Goal: Information Seeking & Learning: Check status

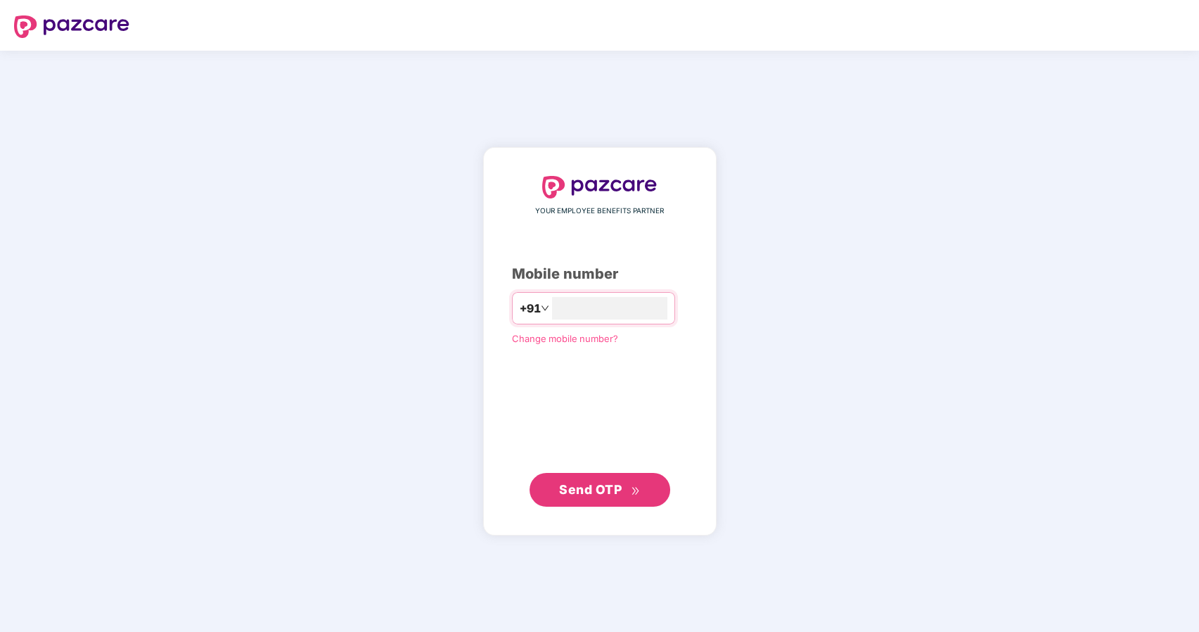
type input "**********"
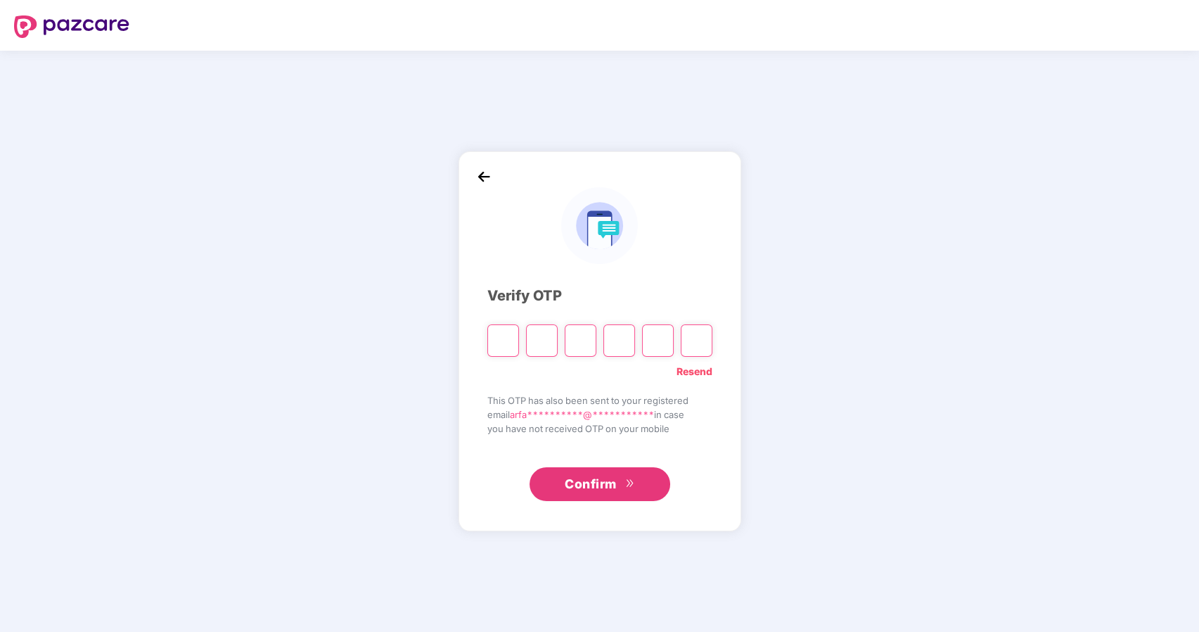
paste input "*"
type input "*"
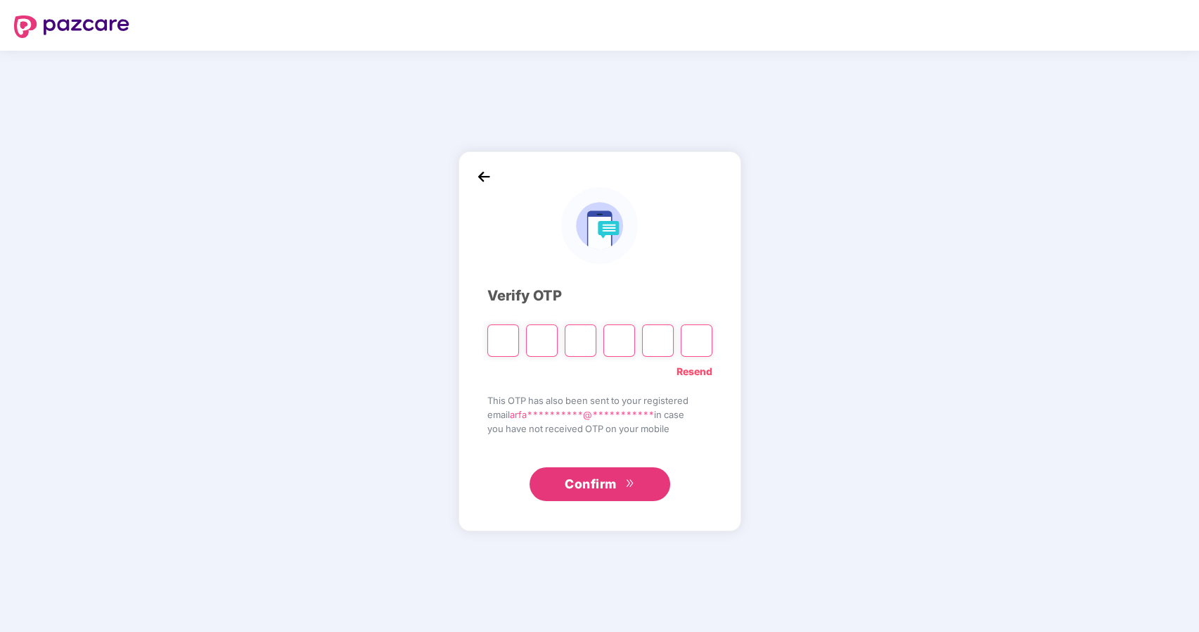
type input "*"
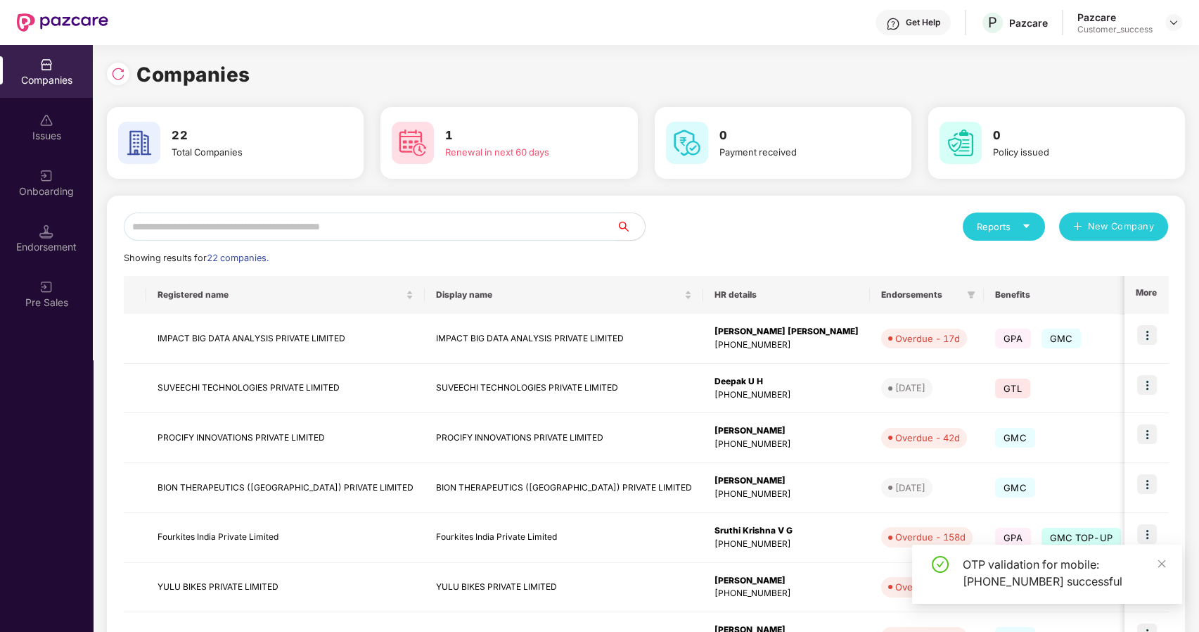
drag, startPoint x: 370, startPoint y: 212, endPoint x: 365, endPoint y: 222, distance: 11.6
click at [366, 221] on input "text" at bounding box center [370, 226] width 493 height 28
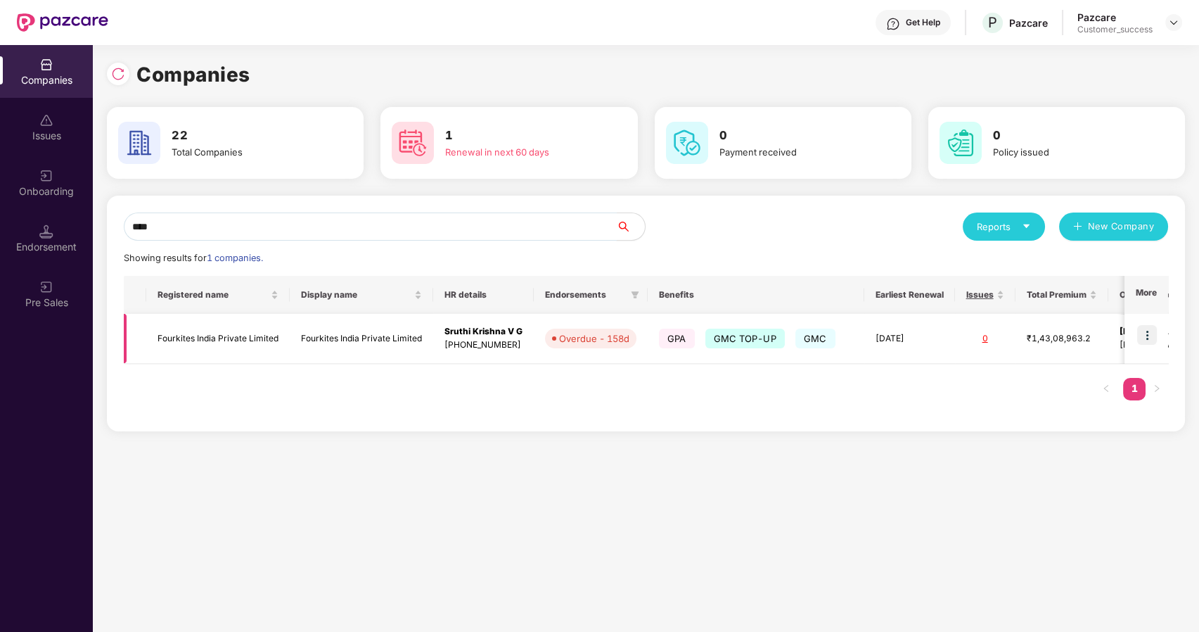
type input "****"
click at [241, 327] on td "Fourkites India Private Limited" at bounding box center [218, 339] width 144 height 50
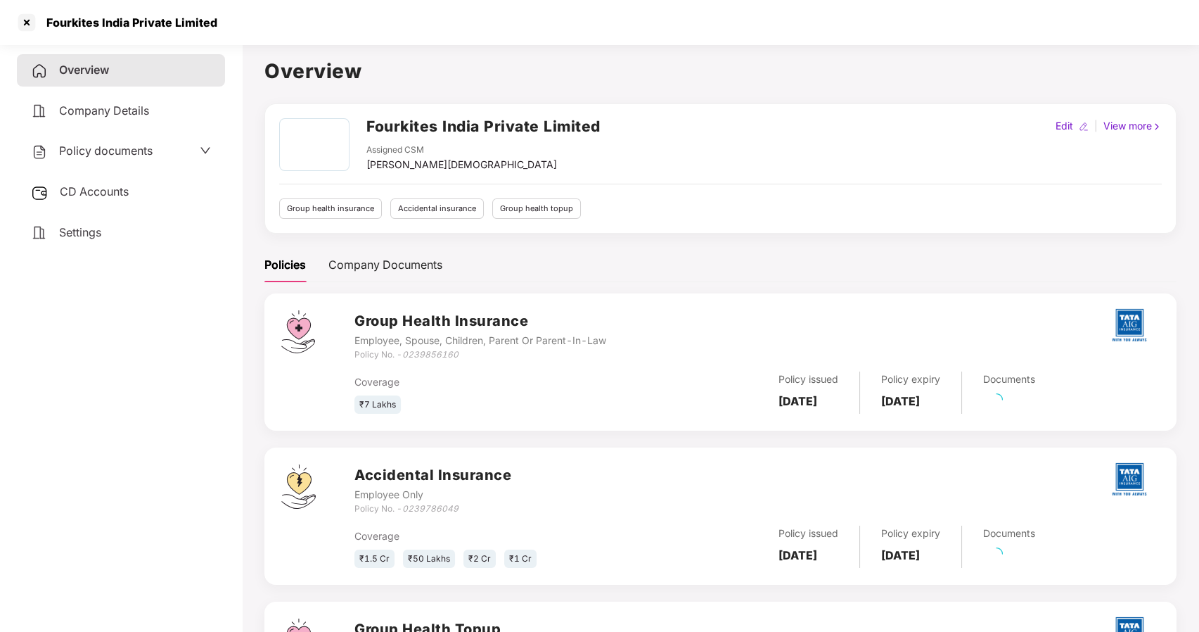
click at [88, 145] on span "Policy documents" at bounding box center [106, 151] width 94 height 14
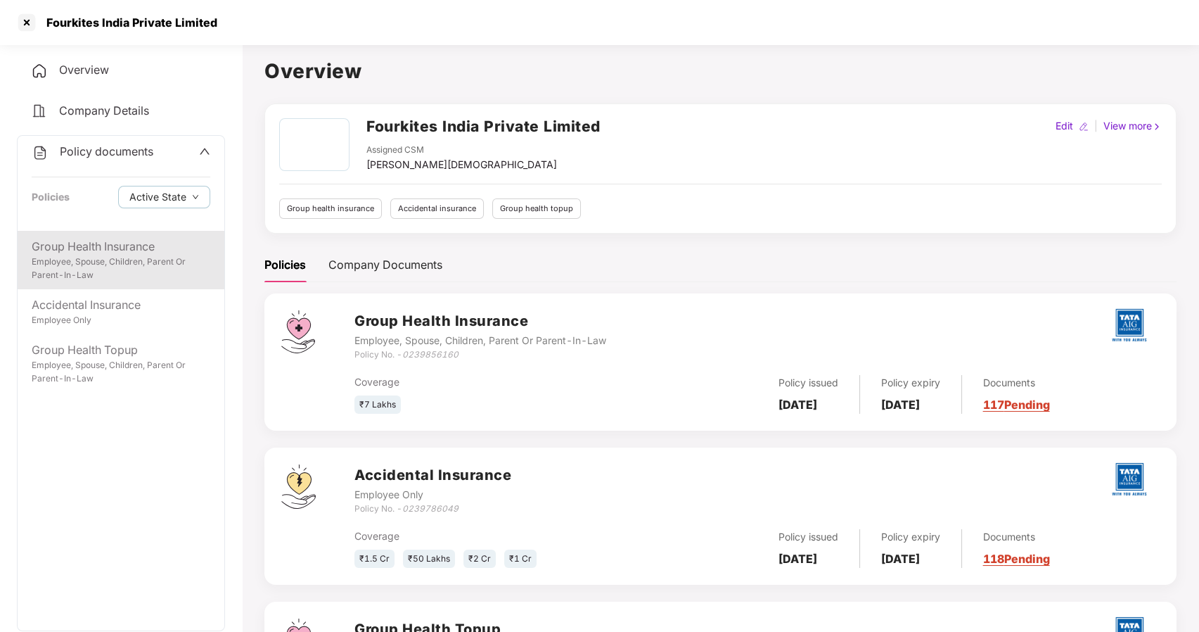
click at [113, 266] on div "Employee, Spouse, Children, Parent Or Parent-In-Law" at bounding box center [121, 268] width 179 height 27
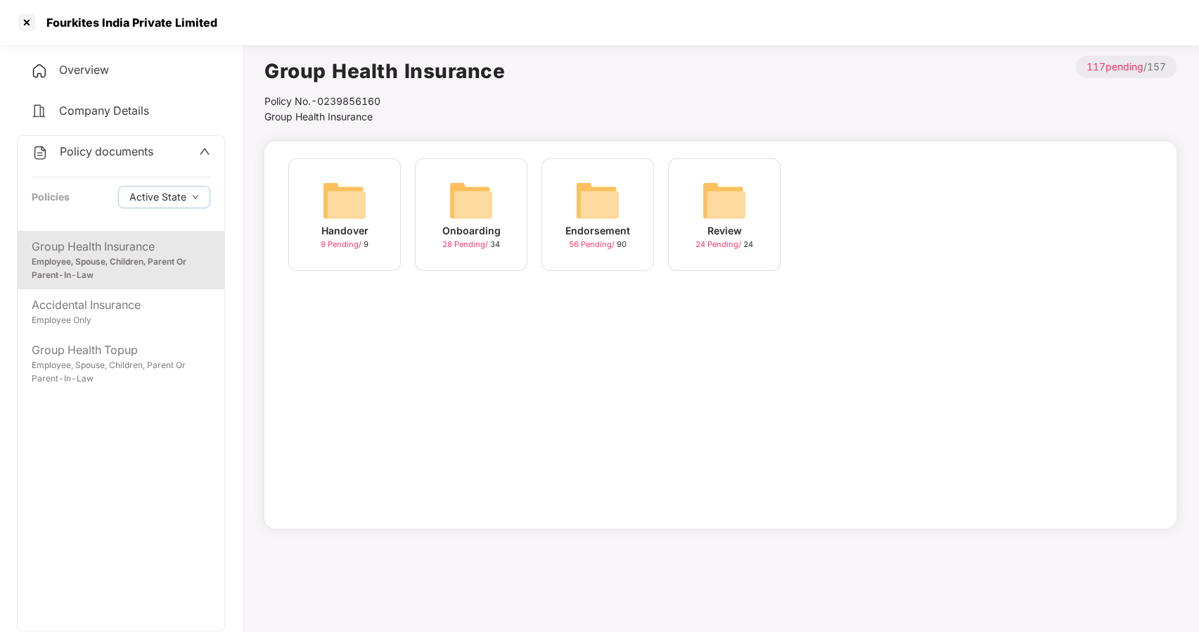
click at [474, 217] on img at bounding box center [471, 200] width 45 height 45
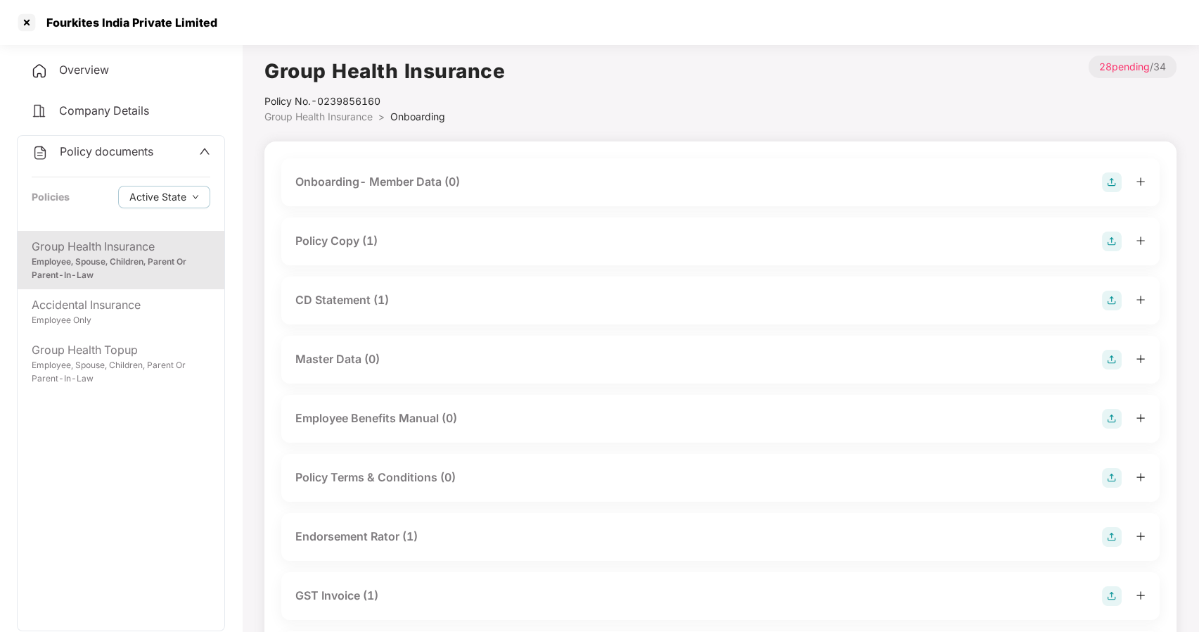
click at [370, 234] on div "Policy Copy (1)" at bounding box center [336, 241] width 82 height 18
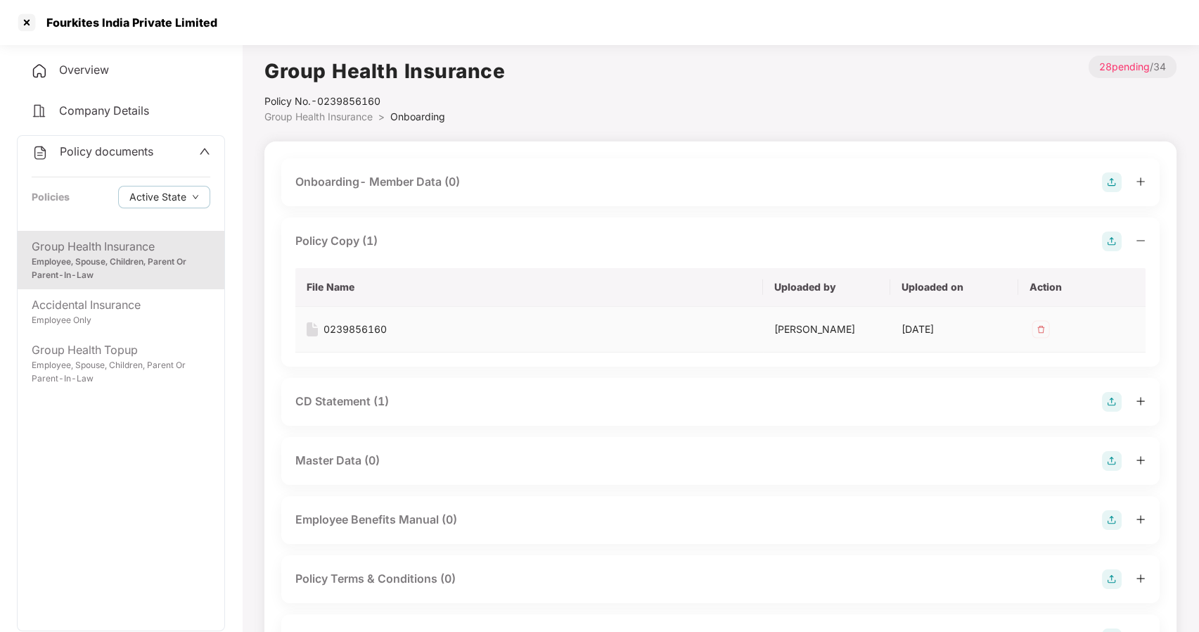
click at [359, 324] on div "0239856160" at bounding box center [355, 329] width 63 height 15
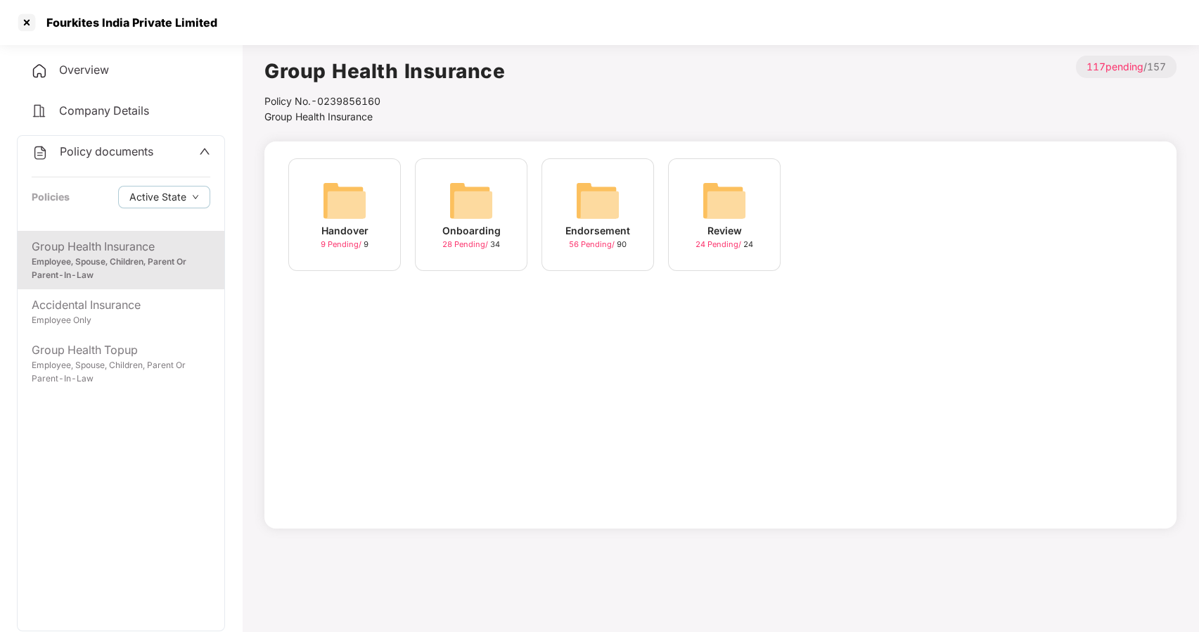
click at [109, 276] on div "Employee, Spouse, Children, Parent Or Parent-In-Law" at bounding box center [121, 268] width 179 height 27
click at [612, 223] on div "Endorsement" at bounding box center [598, 230] width 65 height 15
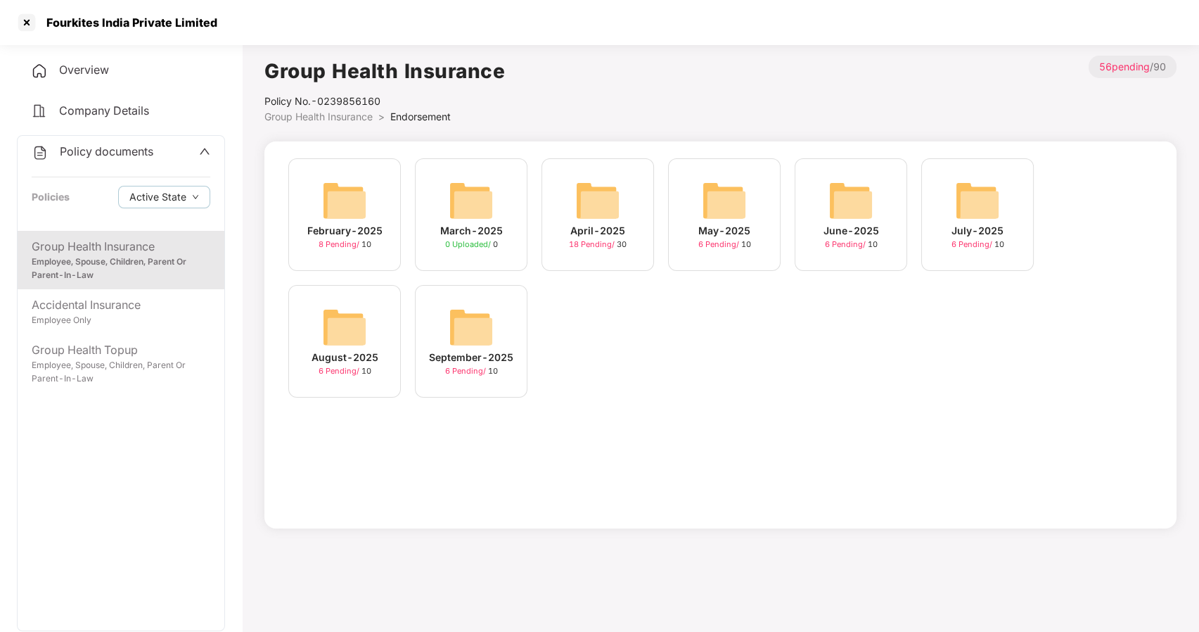
click at [467, 336] on img at bounding box center [471, 327] width 45 height 45
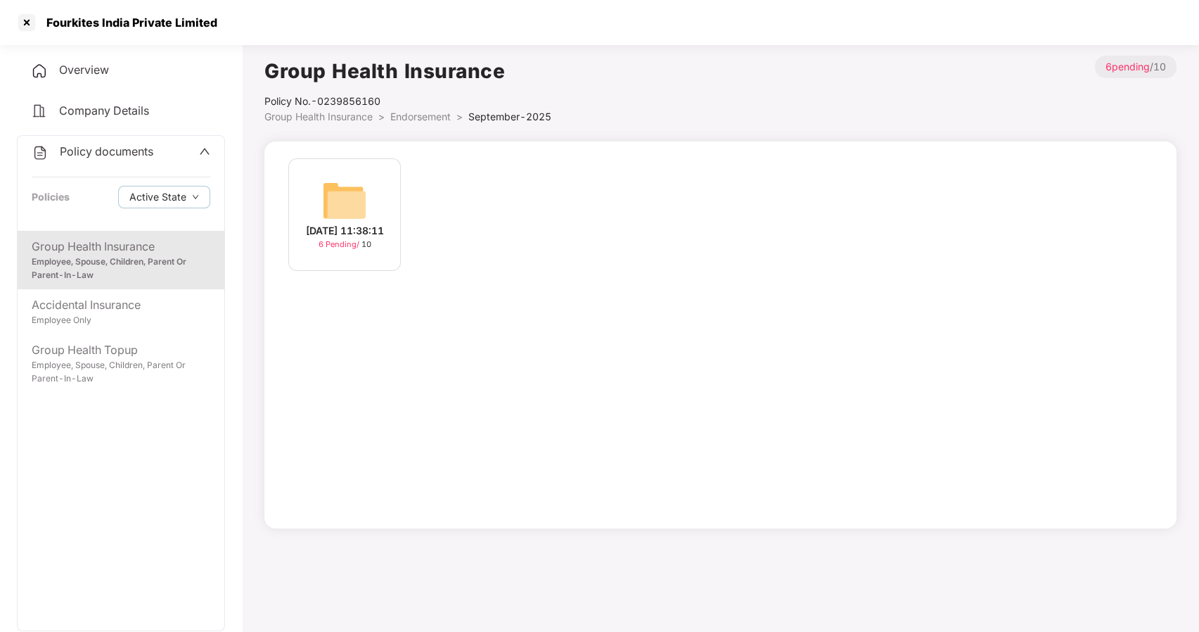
click at [345, 230] on div "[DATE] 11:38:11" at bounding box center [345, 230] width 78 height 15
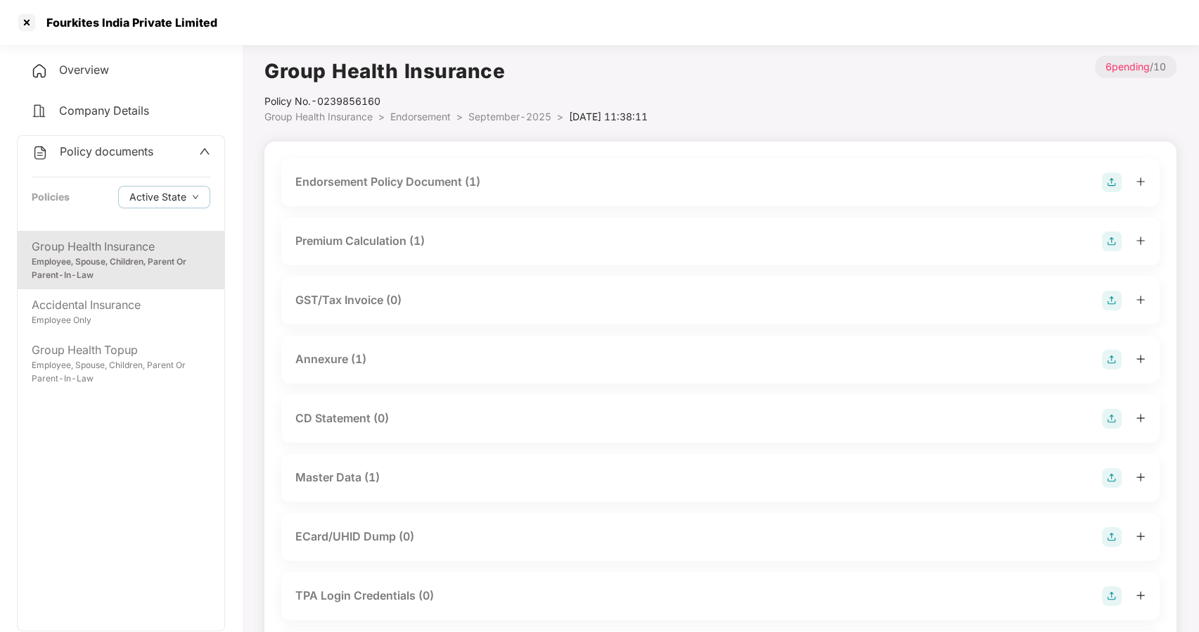
click at [349, 477] on div "Master Data (1)" at bounding box center [337, 478] width 84 height 18
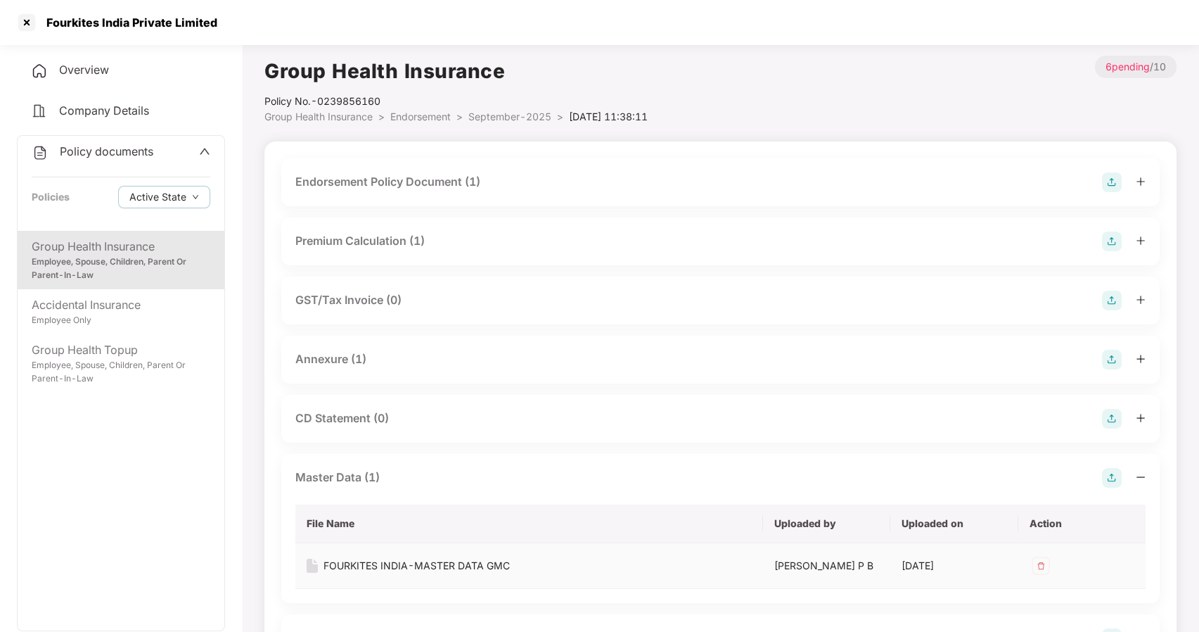
click at [417, 566] on div "FOURKITES INDIA-MASTER DATA GMC" at bounding box center [417, 565] width 186 height 15
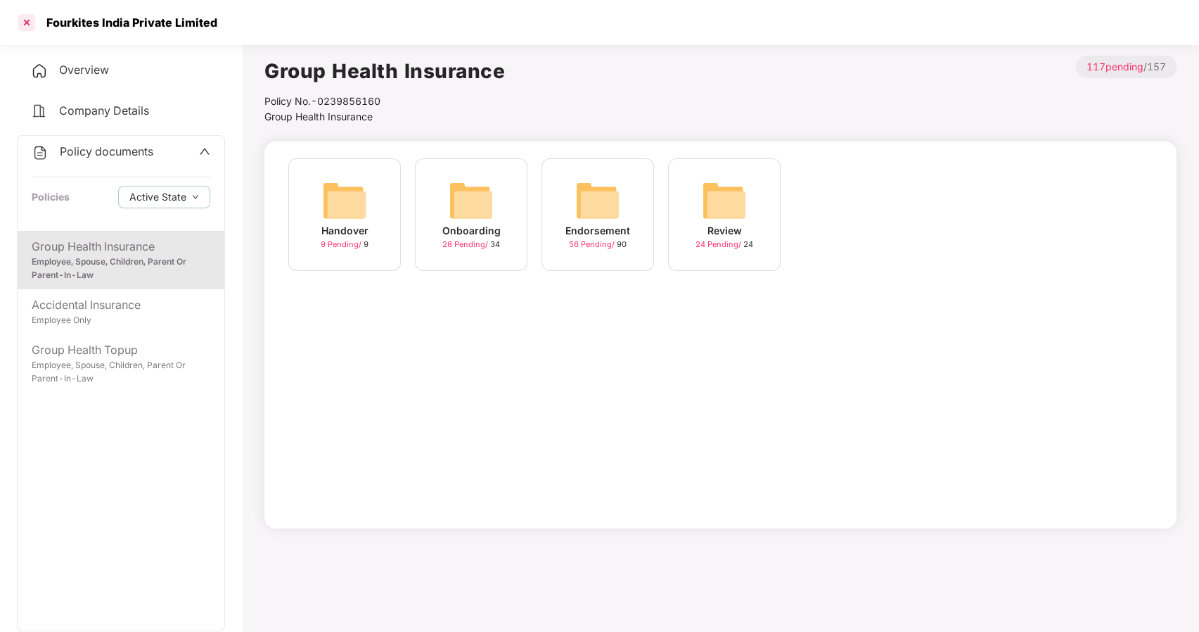
click at [26, 21] on div at bounding box center [26, 22] width 23 height 23
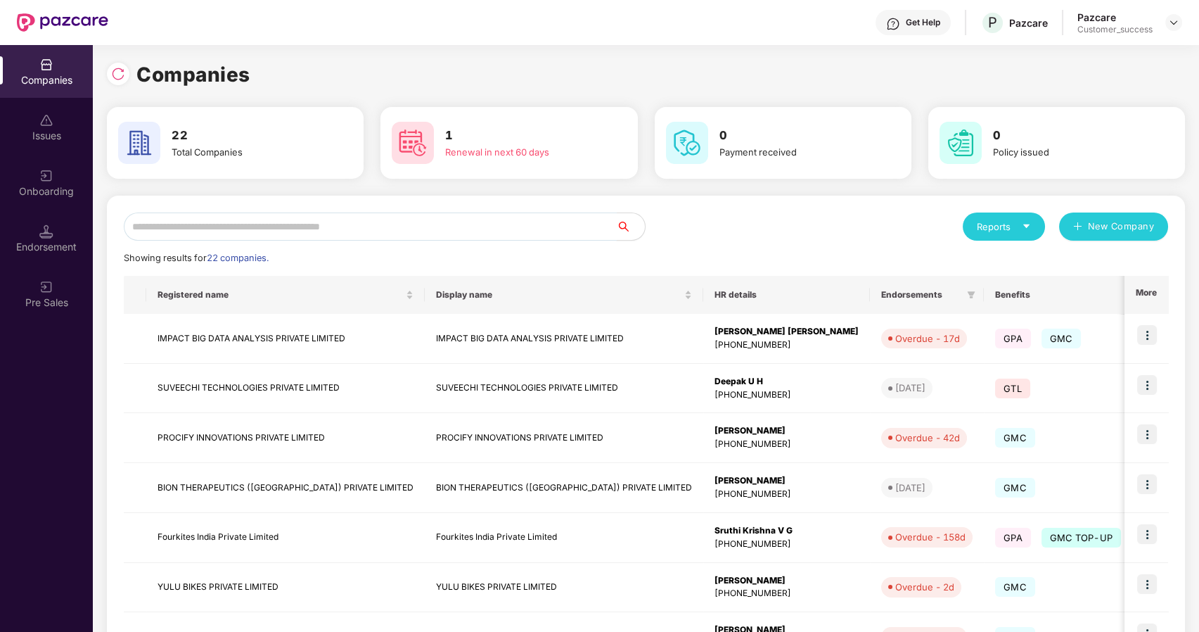
click at [300, 222] on input "text" at bounding box center [370, 226] width 493 height 28
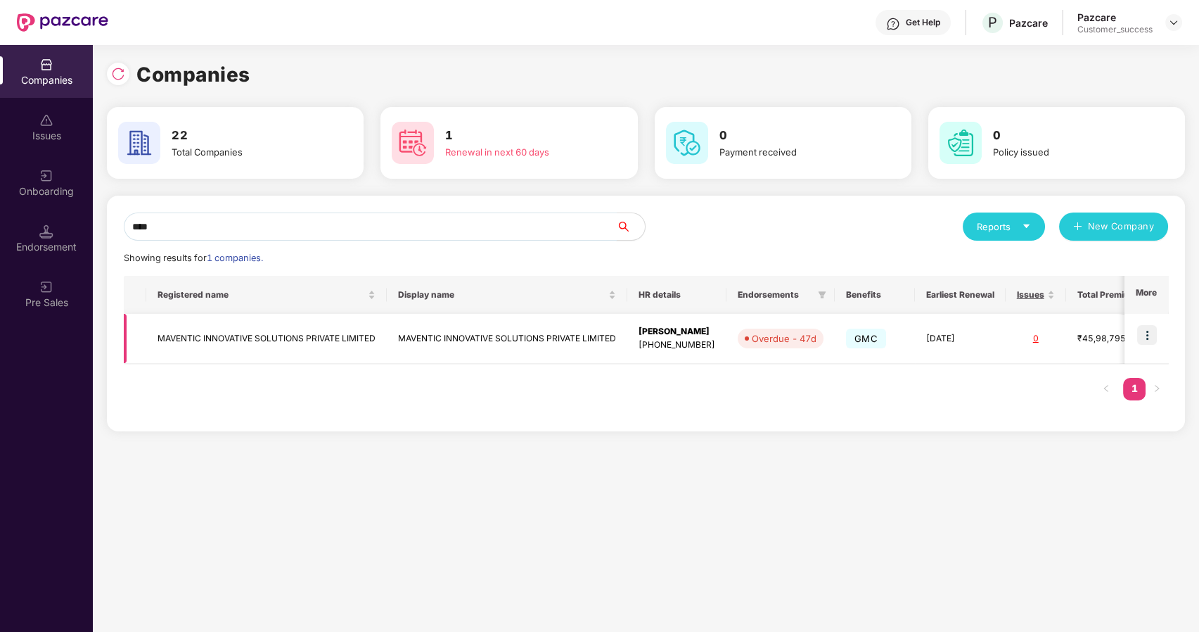
type input "****"
click at [1148, 335] on img at bounding box center [1148, 335] width 20 height 20
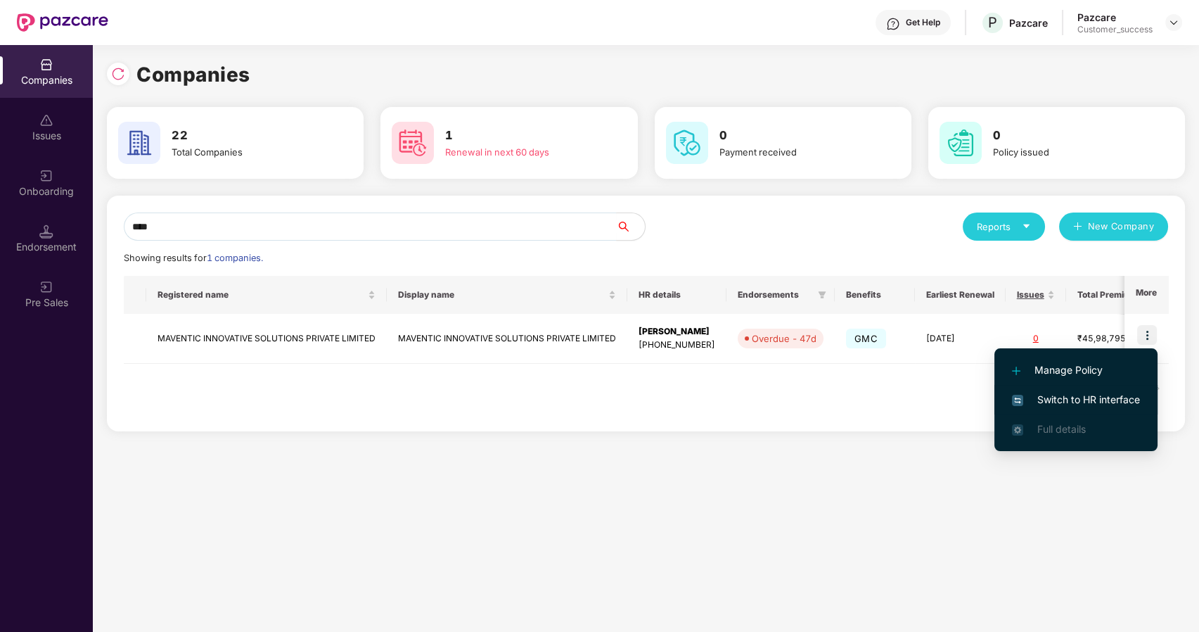
click at [1074, 395] on span "Switch to HR interface" at bounding box center [1076, 399] width 128 height 15
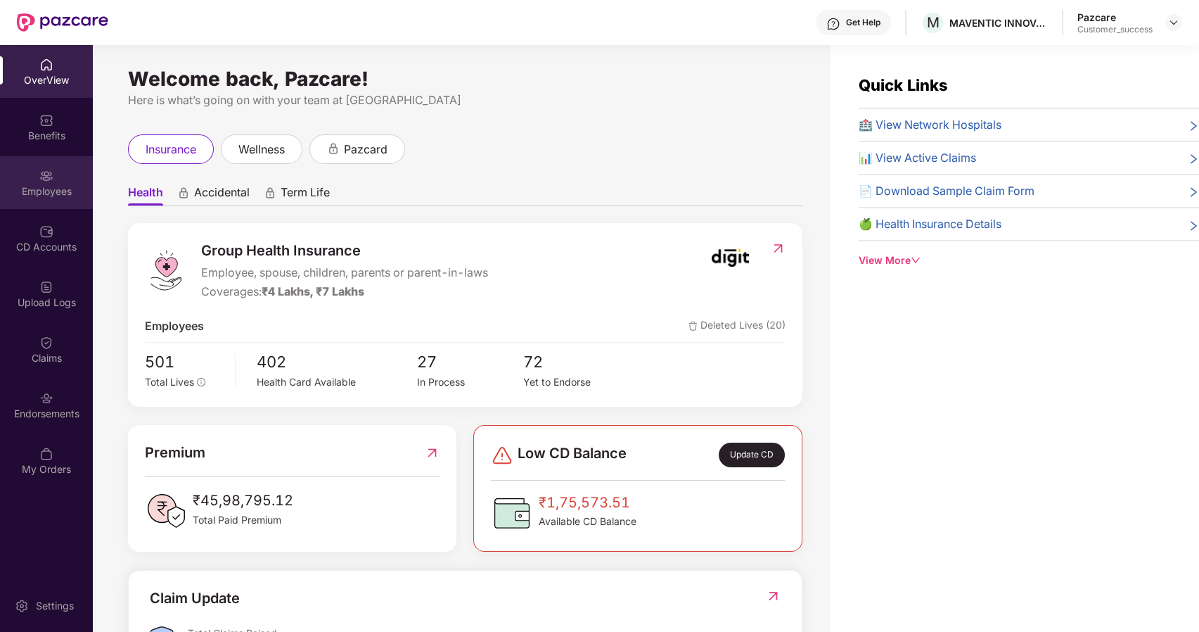
click at [56, 189] on div "Employees" at bounding box center [46, 191] width 93 height 14
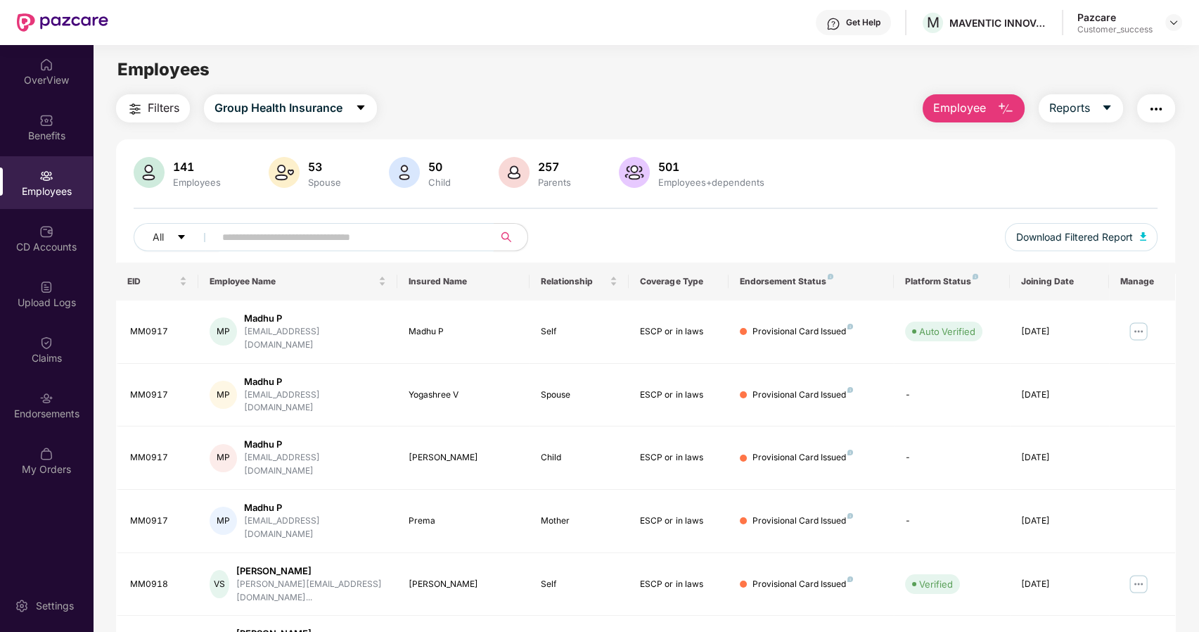
click at [239, 236] on input "text" at bounding box center [348, 237] width 253 height 21
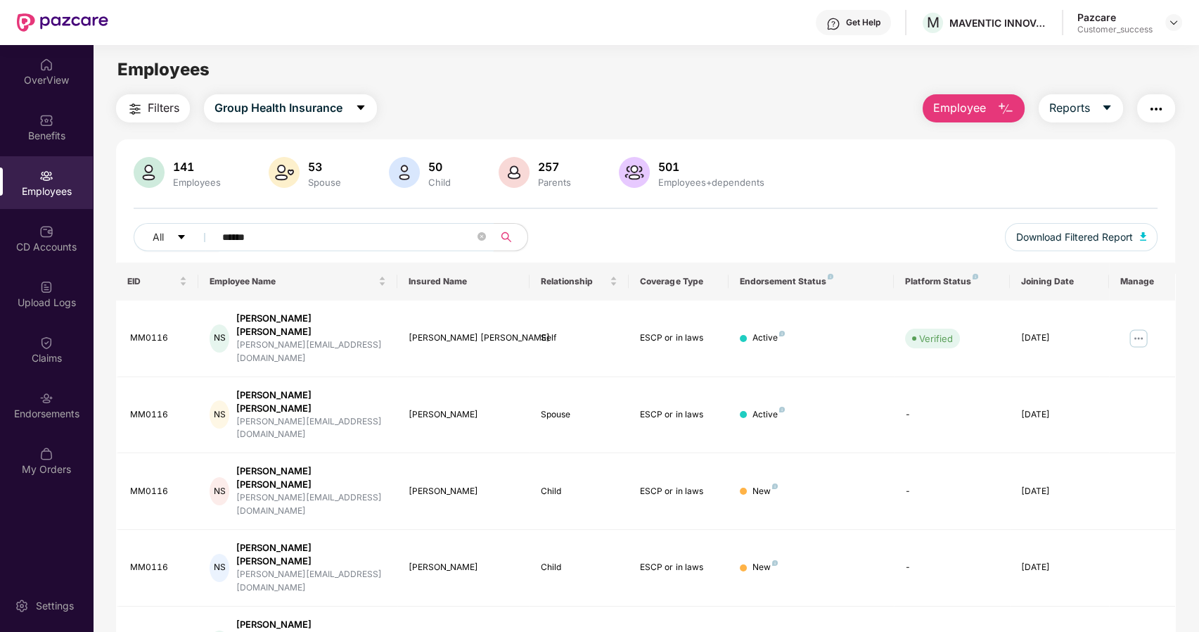
type input "******"
click at [1092, 239] on span "Download Filtered Report" at bounding box center [1075, 236] width 117 height 15
click at [1171, 18] on img at bounding box center [1174, 22] width 11 height 11
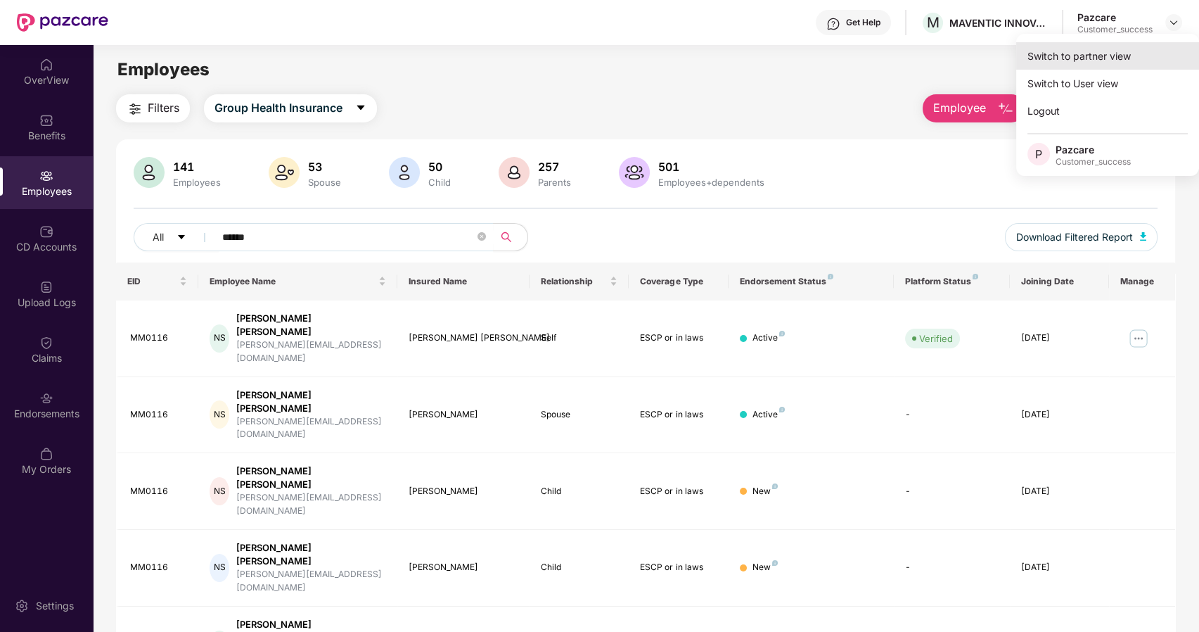
click at [1081, 51] on div "Switch to partner view" at bounding box center [1108, 55] width 183 height 27
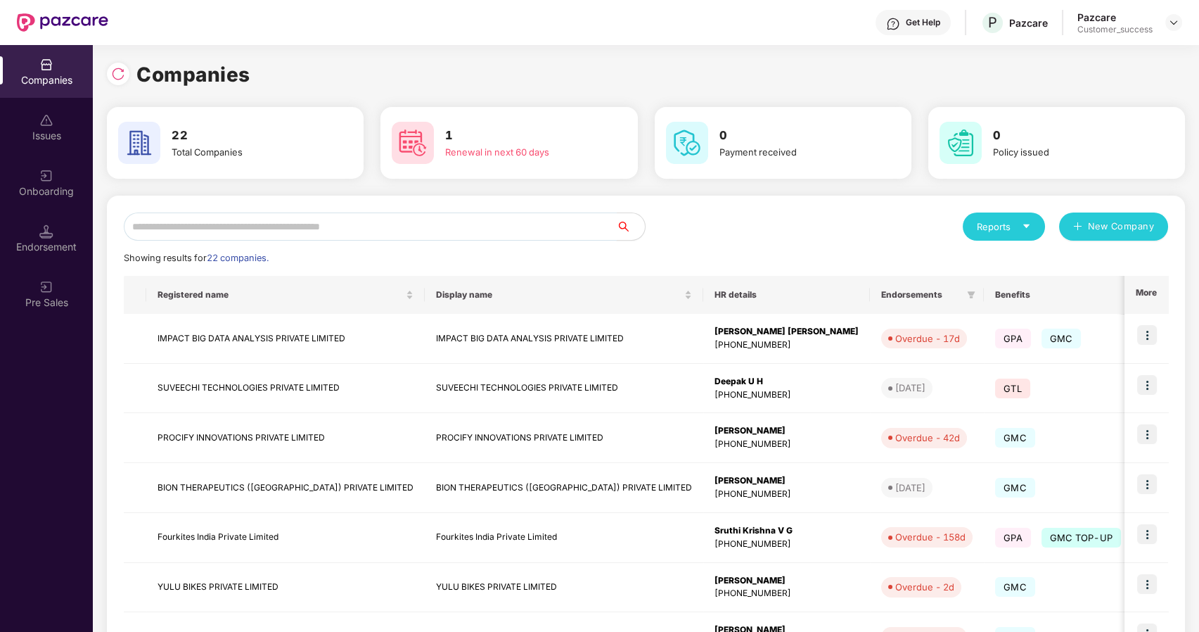
click at [222, 233] on input "text" at bounding box center [370, 226] width 493 height 28
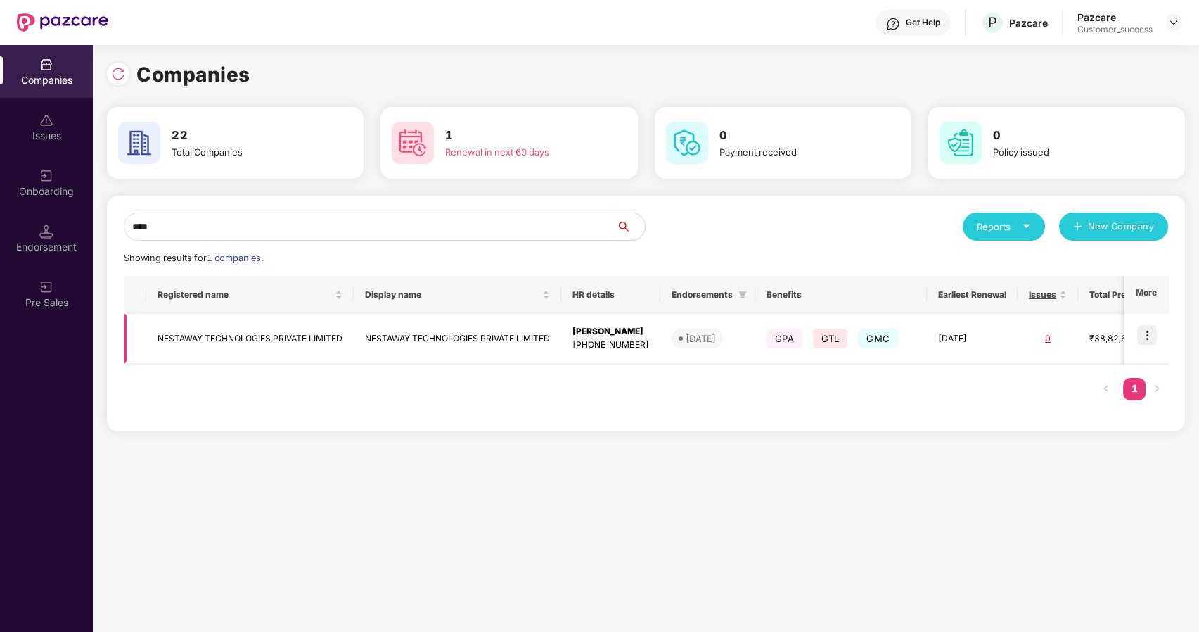
type input "****"
click at [238, 332] on td "NESTAWAY TECHNOLOGIES PRIVATE LIMITED" at bounding box center [250, 339] width 208 height 50
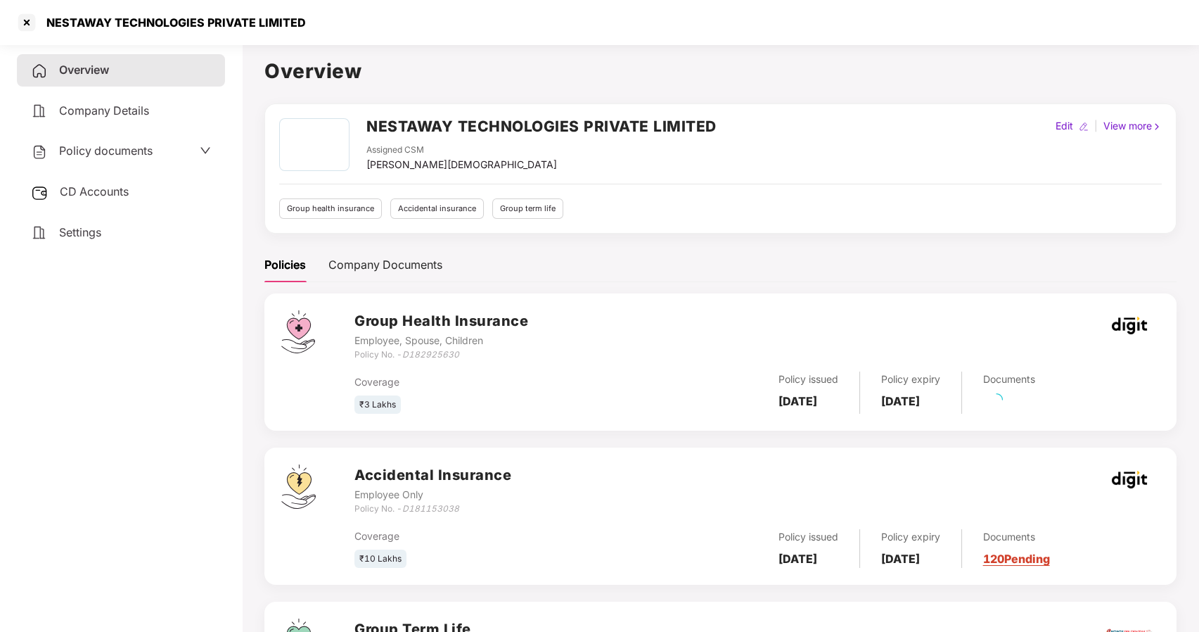
click at [127, 148] on span "Policy documents" at bounding box center [106, 151] width 94 height 14
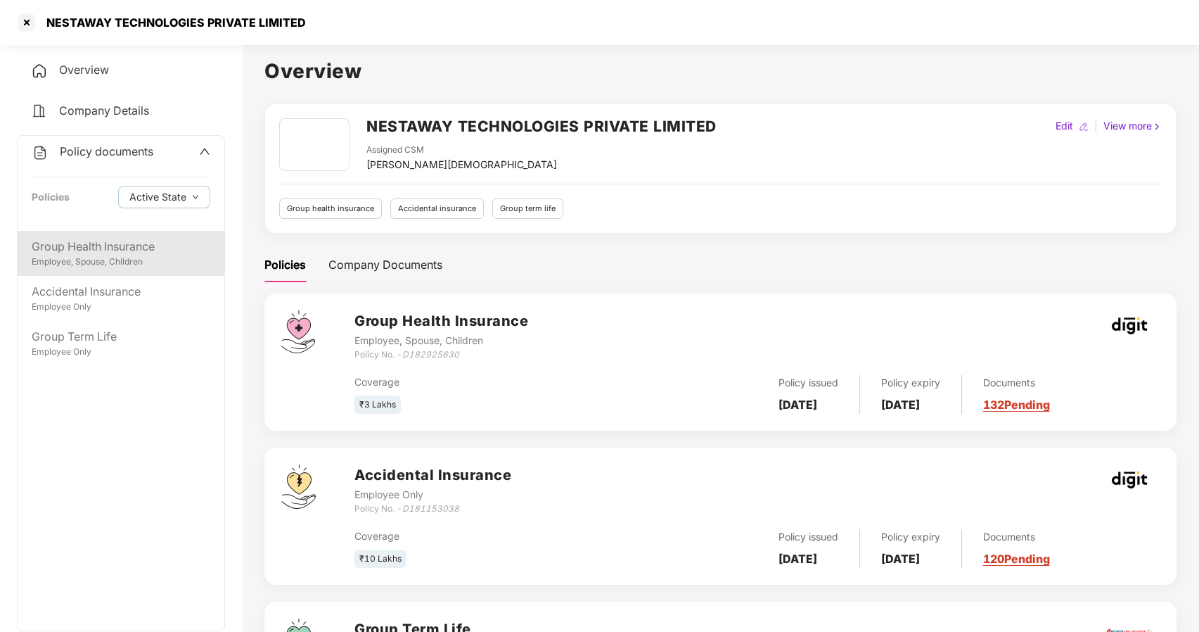
click at [110, 262] on div "Employee, Spouse, Children" at bounding box center [121, 261] width 179 height 13
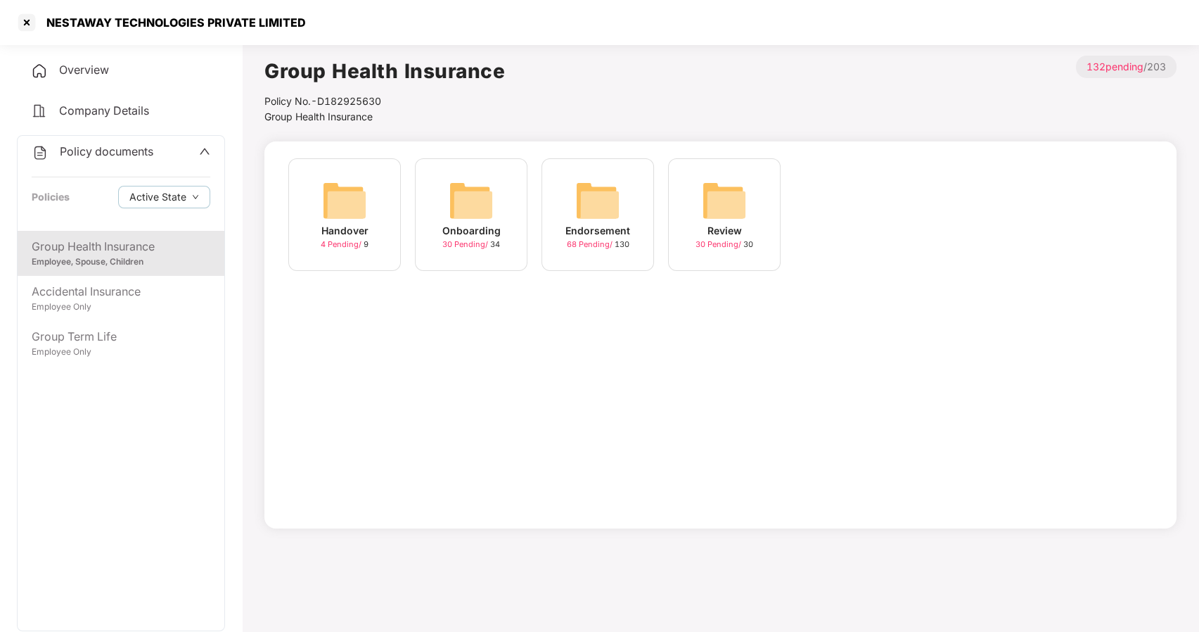
click at [597, 200] on img at bounding box center [597, 200] width 45 height 45
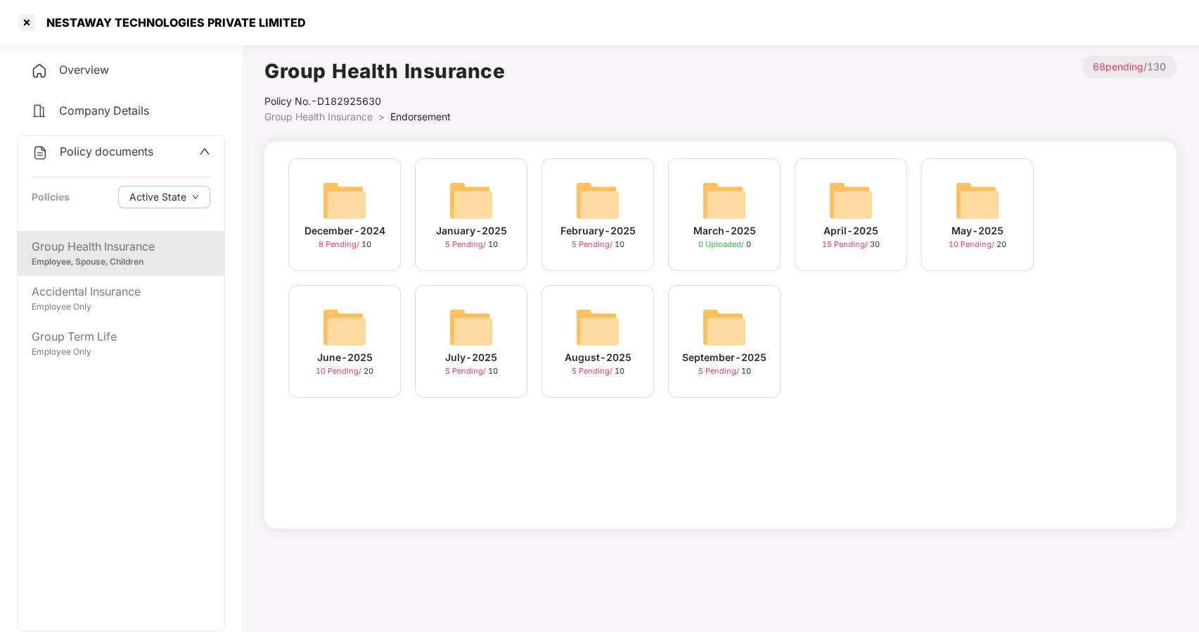
click at [738, 347] on img at bounding box center [724, 327] width 45 height 45
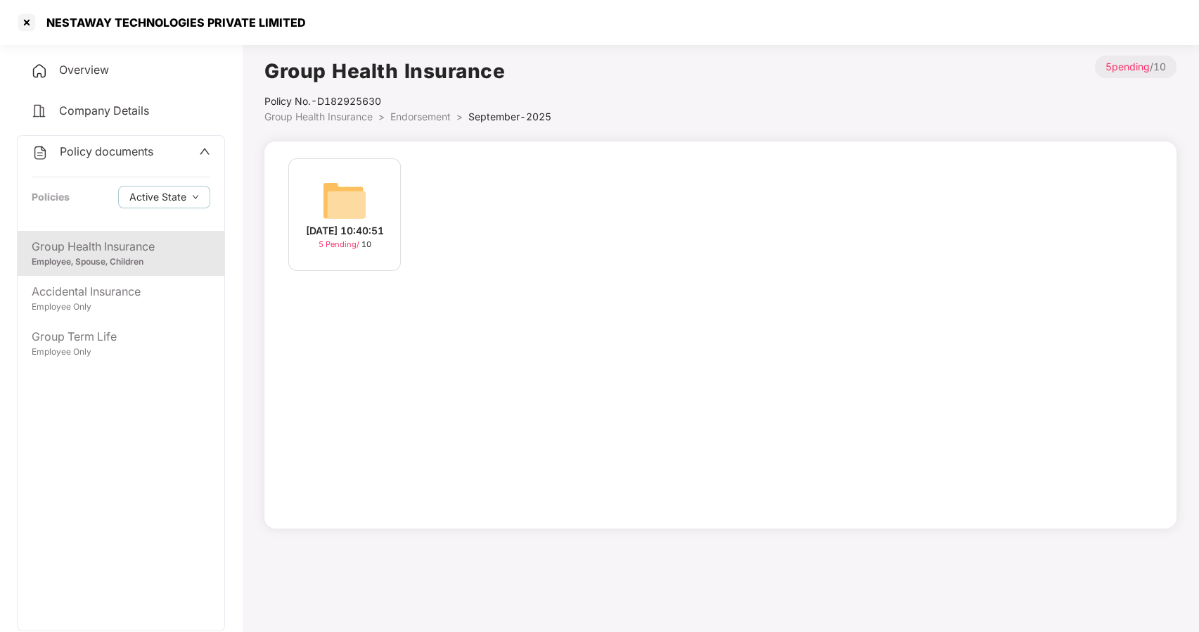
click at [337, 209] on img at bounding box center [344, 200] width 45 height 45
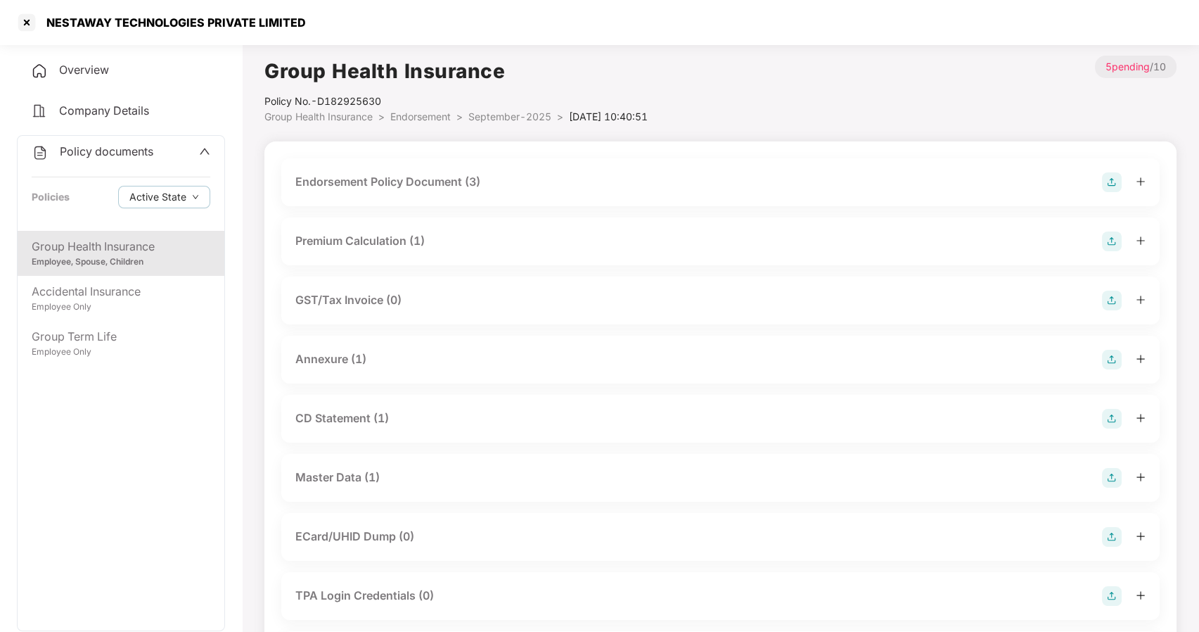
click at [336, 481] on div "Master Data (1)" at bounding box center [337, 478] width 84 height 18
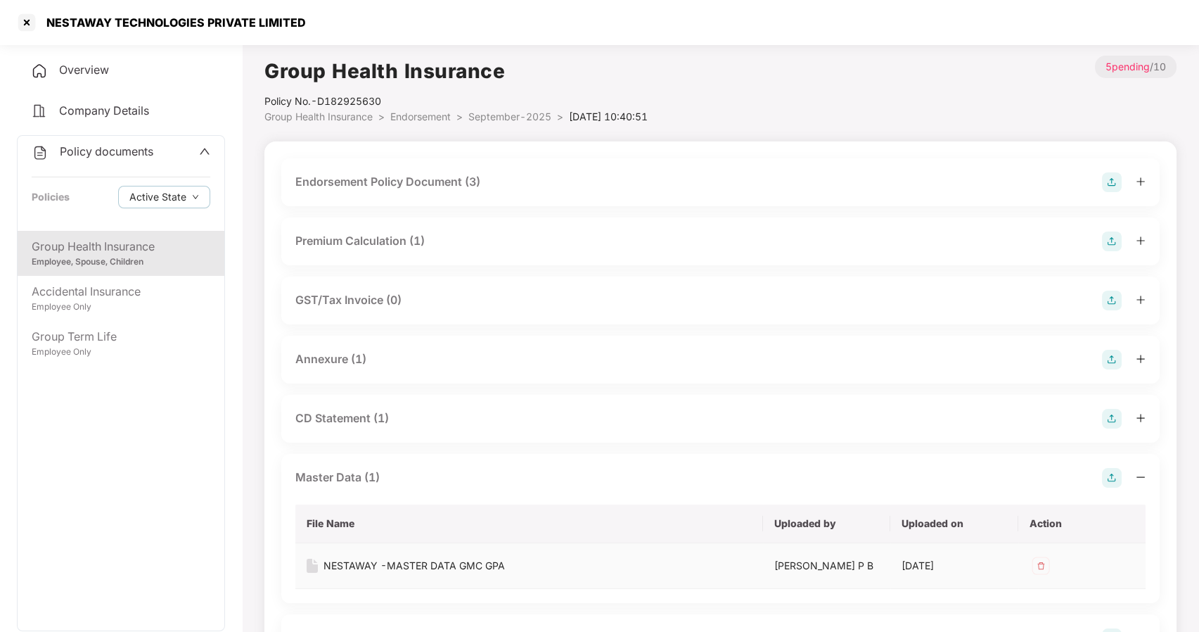
click at [368, 561] on div "NESTAWAY -MASTER DATA GMC GPA" at bounding box center [415, 565] width 182 height 15
click at [106, 340] on div "Group Term Life" at bounding box center [121, 337] width 179 height 18
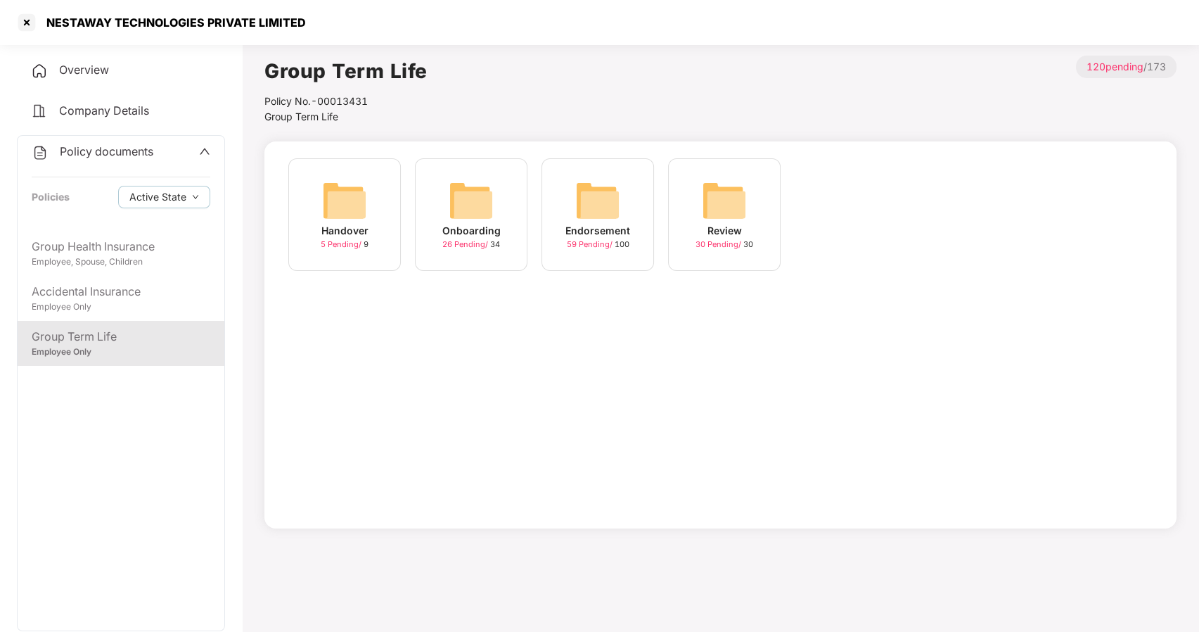
click at [477, 218] on img at bounding box center [471, 200] width 45 height 45
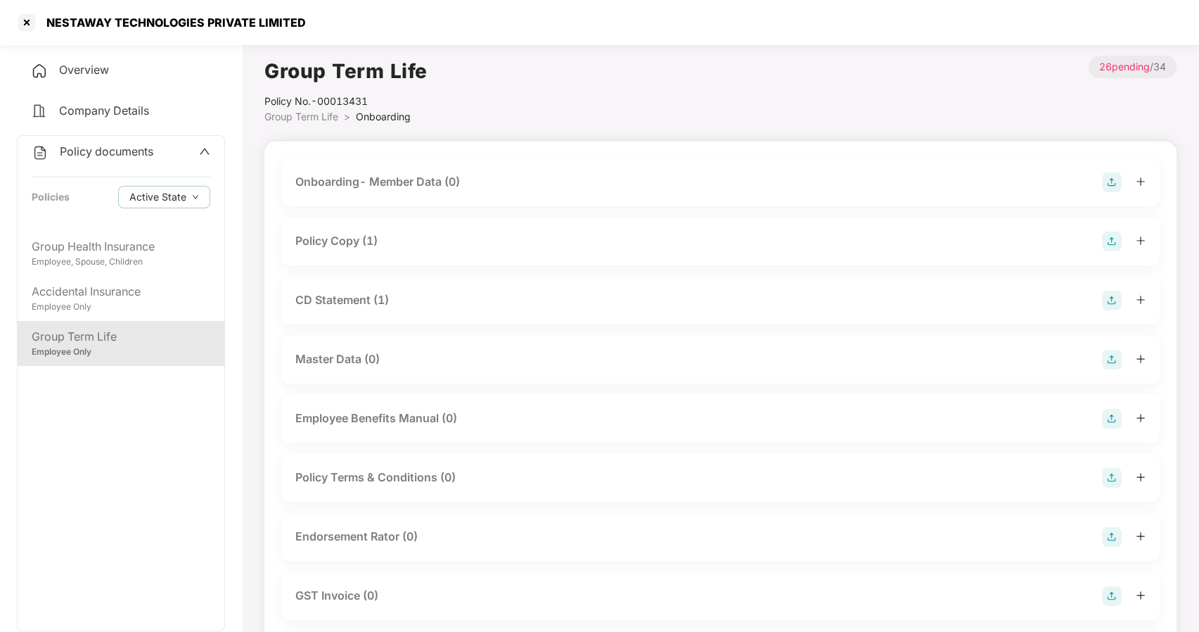
click at [397, 112] on span "Onboarding" at bounding box center [383, 116] width 55 height 12
click at [321, 112] on span "Group Term Life" at bounding box center [302, 116] width 74 height 12
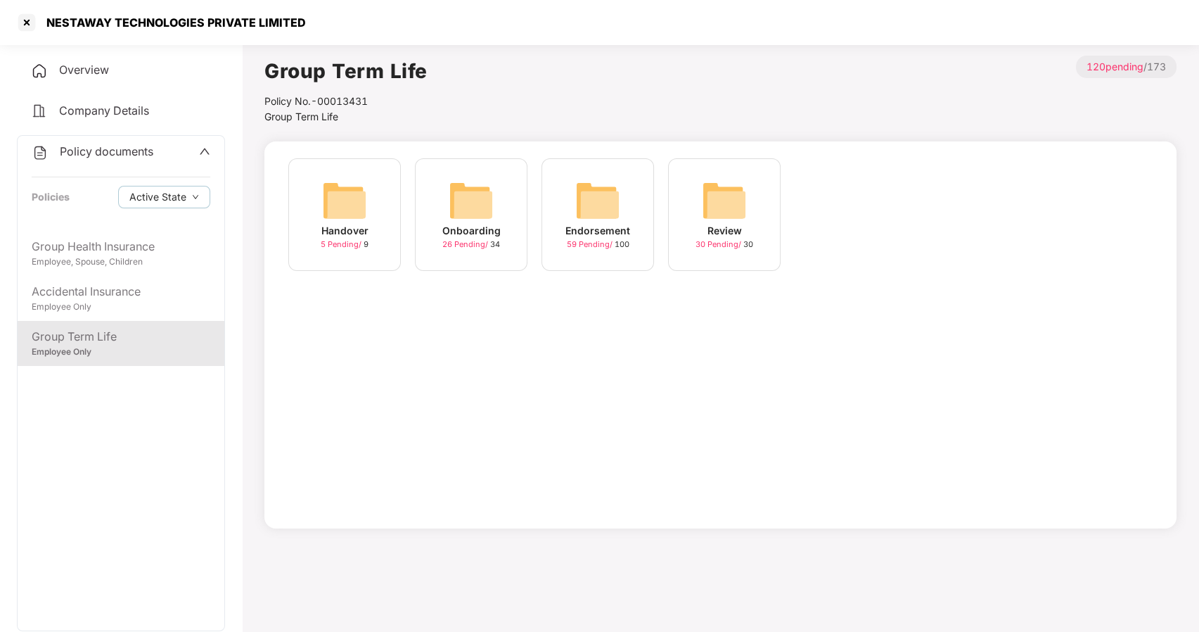
click at [628, 211] on div "Endorsement 59 Pending / 100" at bounding box center [598, 214] width 113 height 113
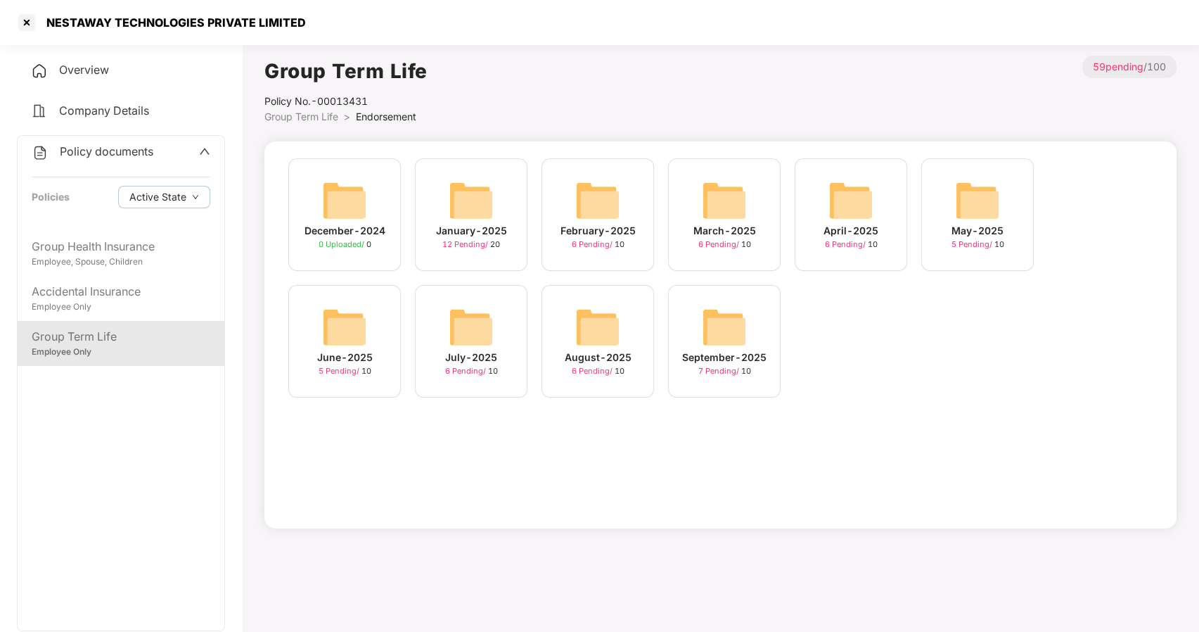
click at [743, 329] on img at bounding box center [724, 327] width 45 height 45
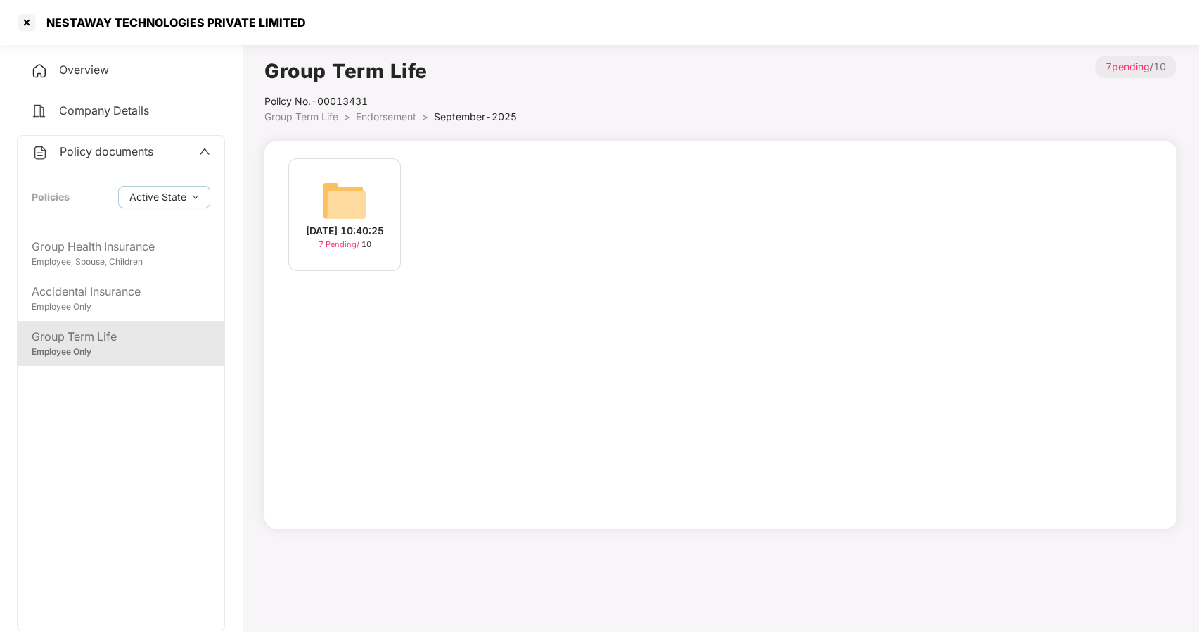
click at [343, 225] on div "[DATE] 10:40:25" at bounding box center [345, 230] width 78 height 15
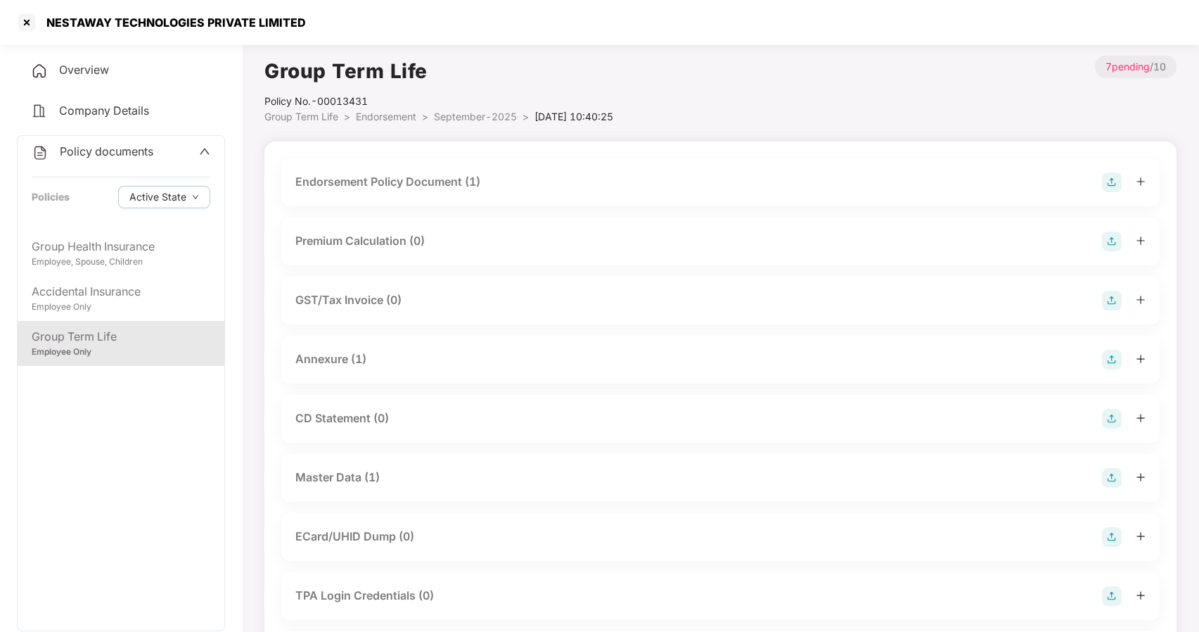
click at [355, 478] on div "Master Data (1)" at bounding box center [337, 478] width 84 height 18
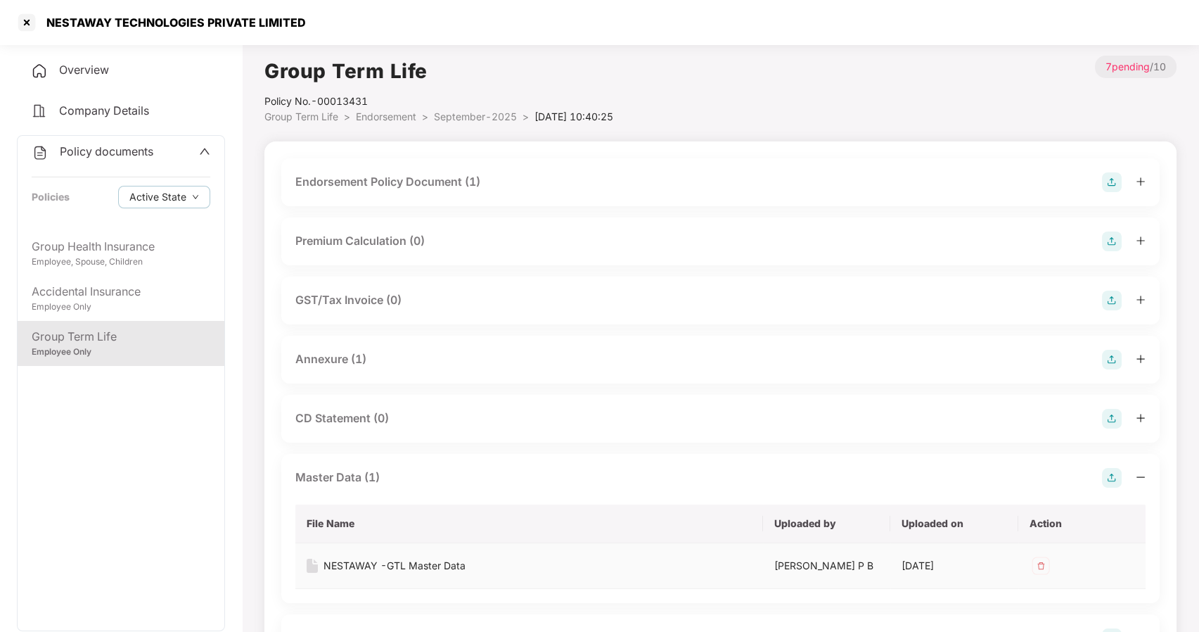
click at [422, 566] on div "NESTAWAY -GTL Master Data" at bounding box center [395, 565] width 142 height 15
click at [25, 25] on div at bounding box center [26, 22] width 23 height 23
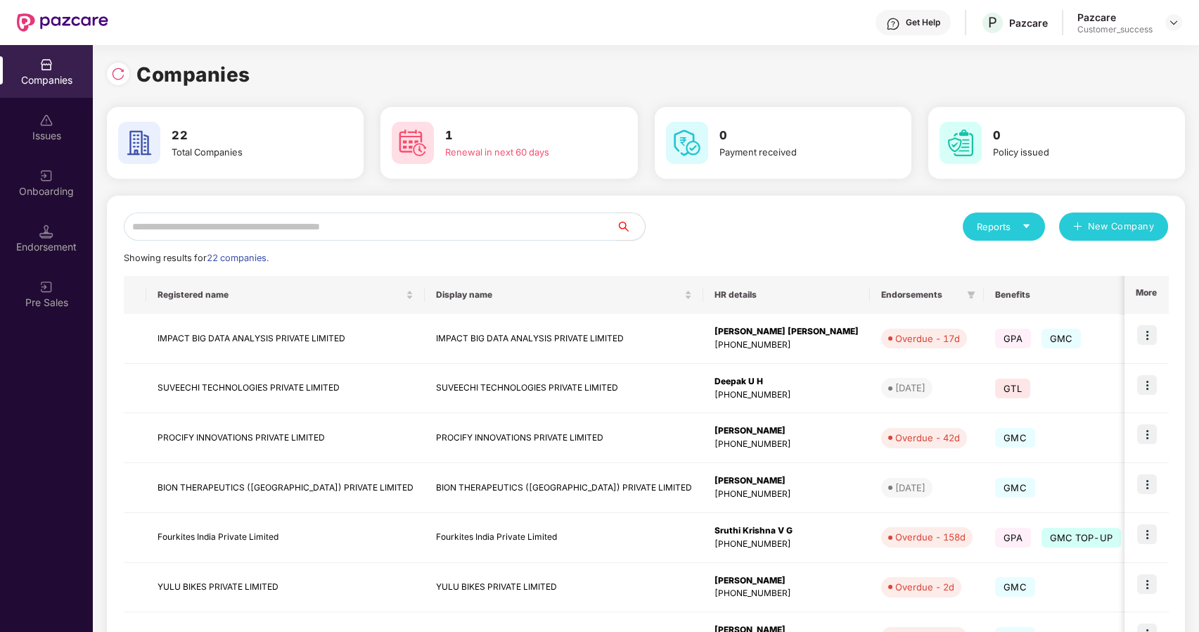
click at [371, 219] on input "text" at bounding box center [370, 226] width 493 height 28
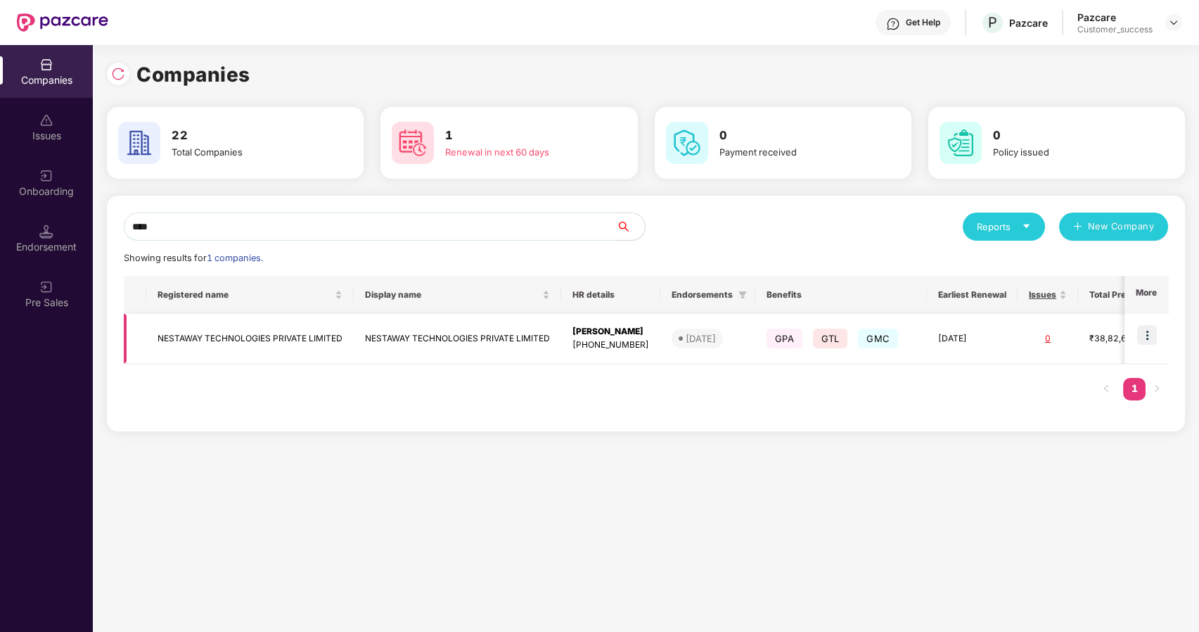
type input "****"
click at [1151, 333] on img at bounding box center [1148, 335] width 20 height 20
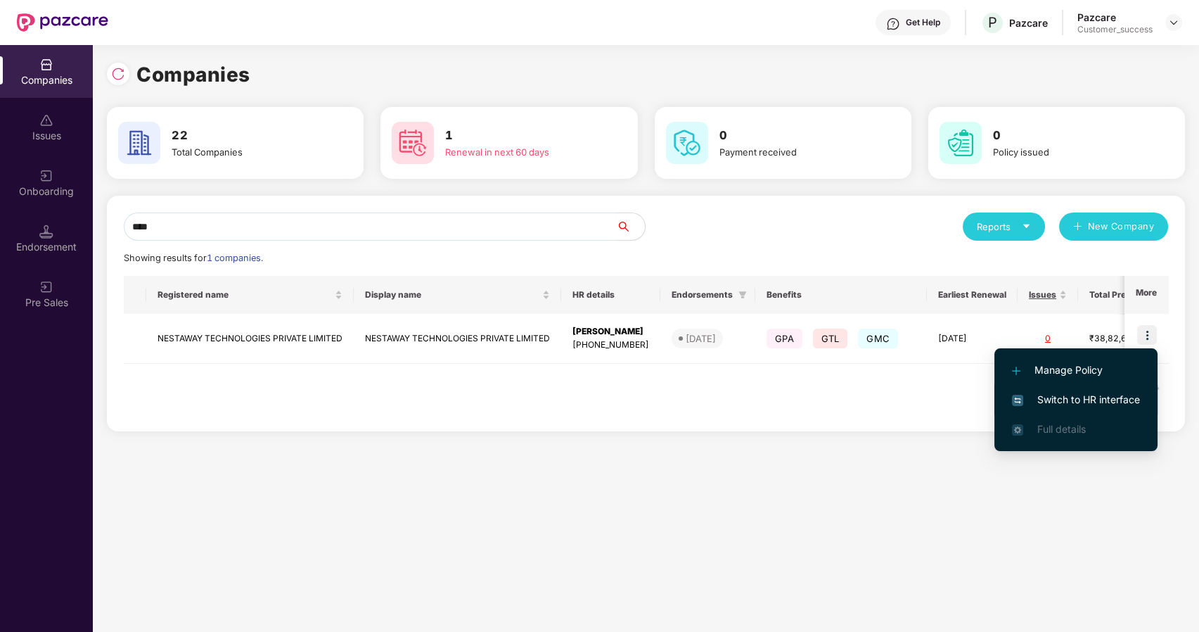
click at [1037, 394] on span "Switch to HR interface" at bounding box center [1076, 399] width 128 height 15
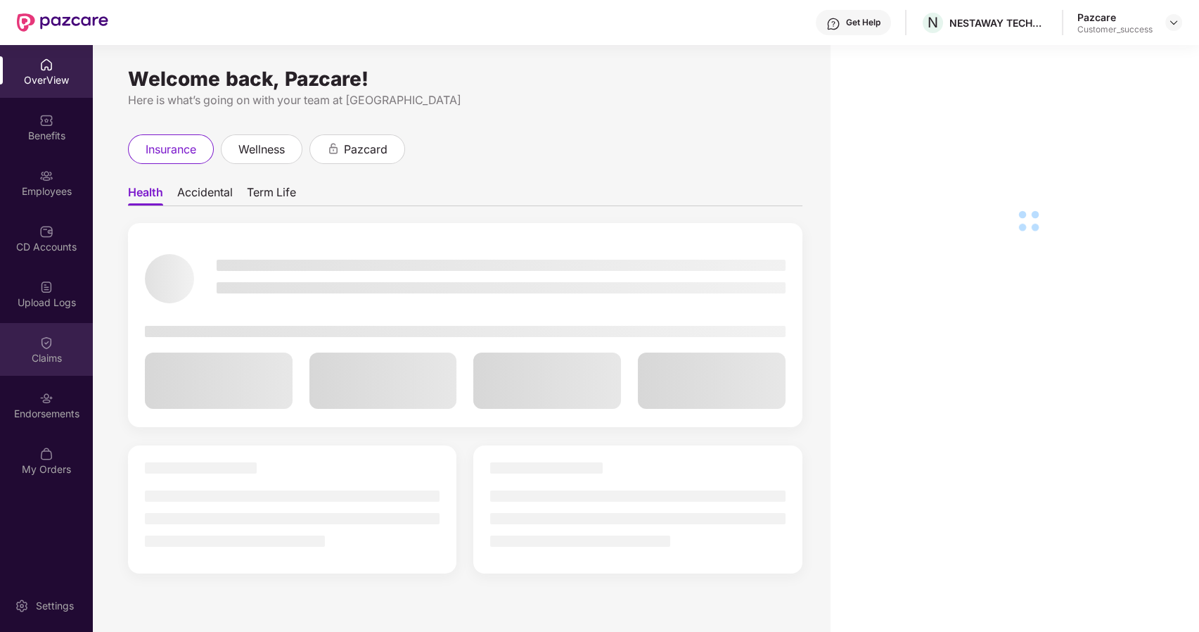
drag, startPoint x: 63, startPoint y: 344, endPoint x: 51, endPoint y: 348, distance: 12.7
click at [51, 348] on div "Claims" at bounding box center [46, 349] width 93 height 53
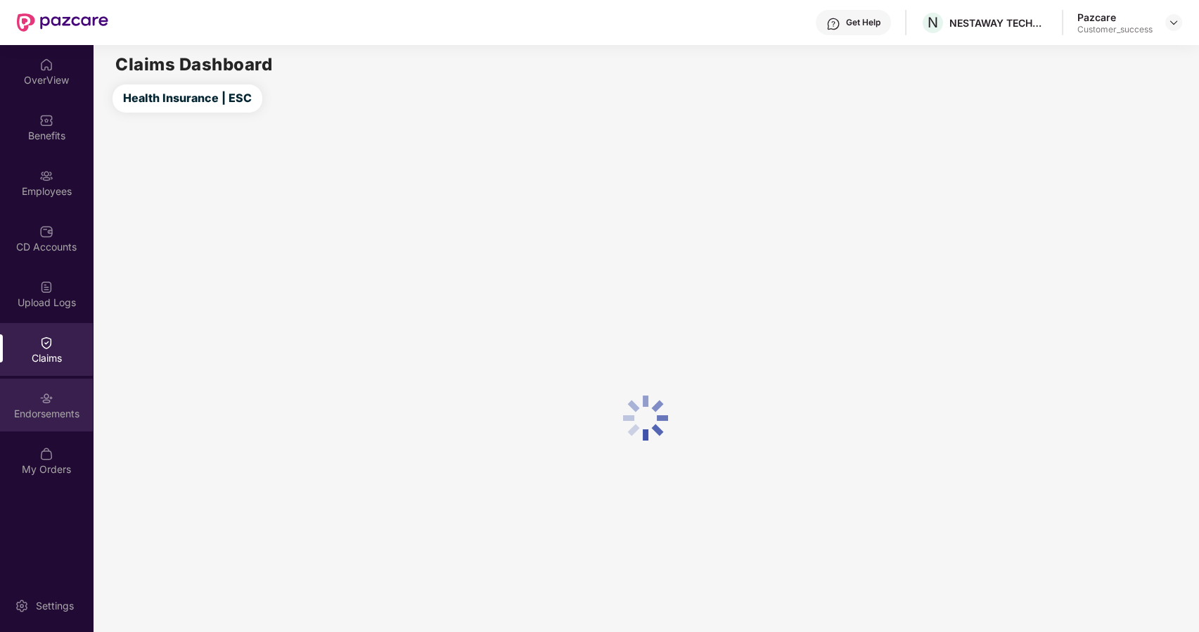
click at [53, 394] on img at bounding box center [46, 398] width 14 height 14
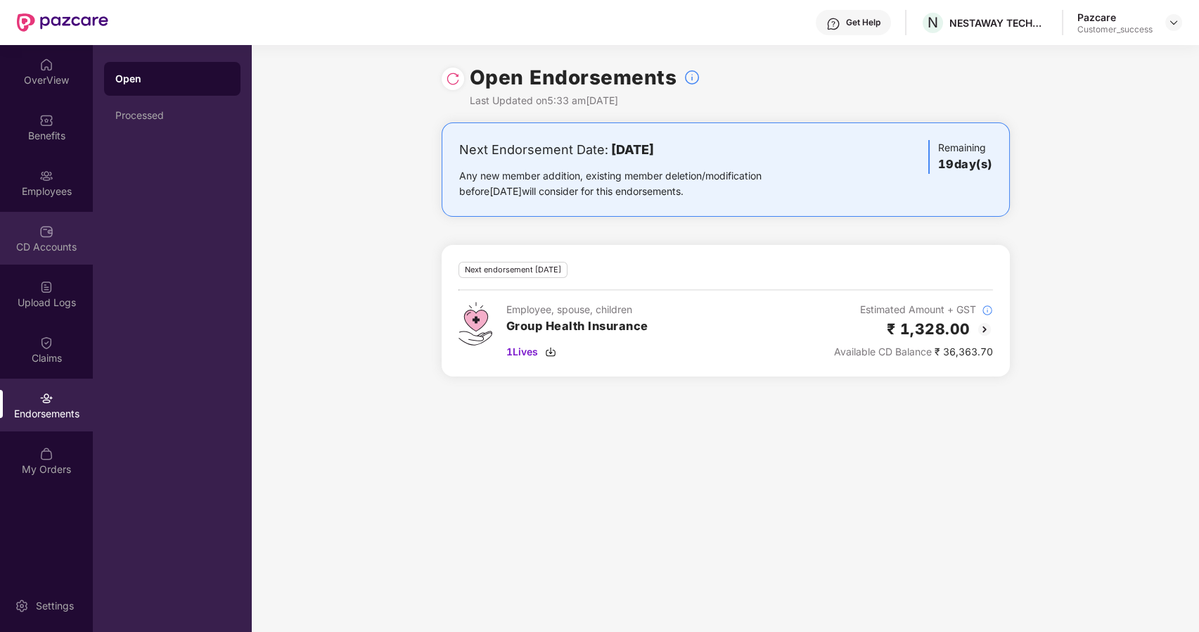
click at [51, 226] on img at bounding box center [46, 231] width 14 height 14
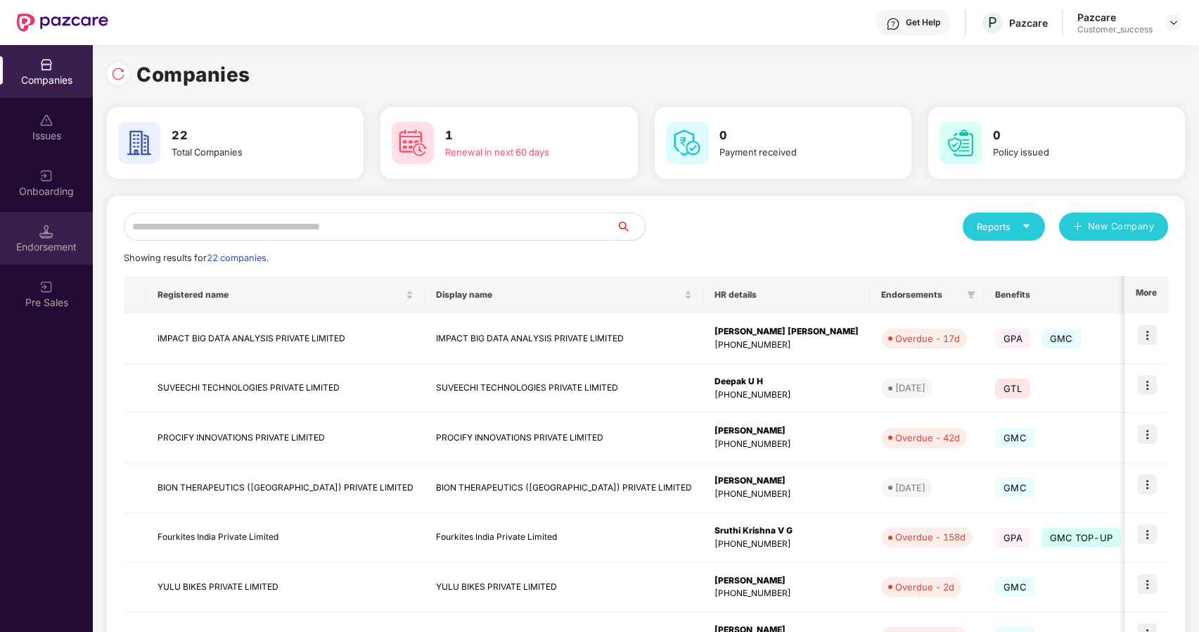
click at [59, 247] on div "Endorsement" at bounding box center [46, 247] width 93 height 14
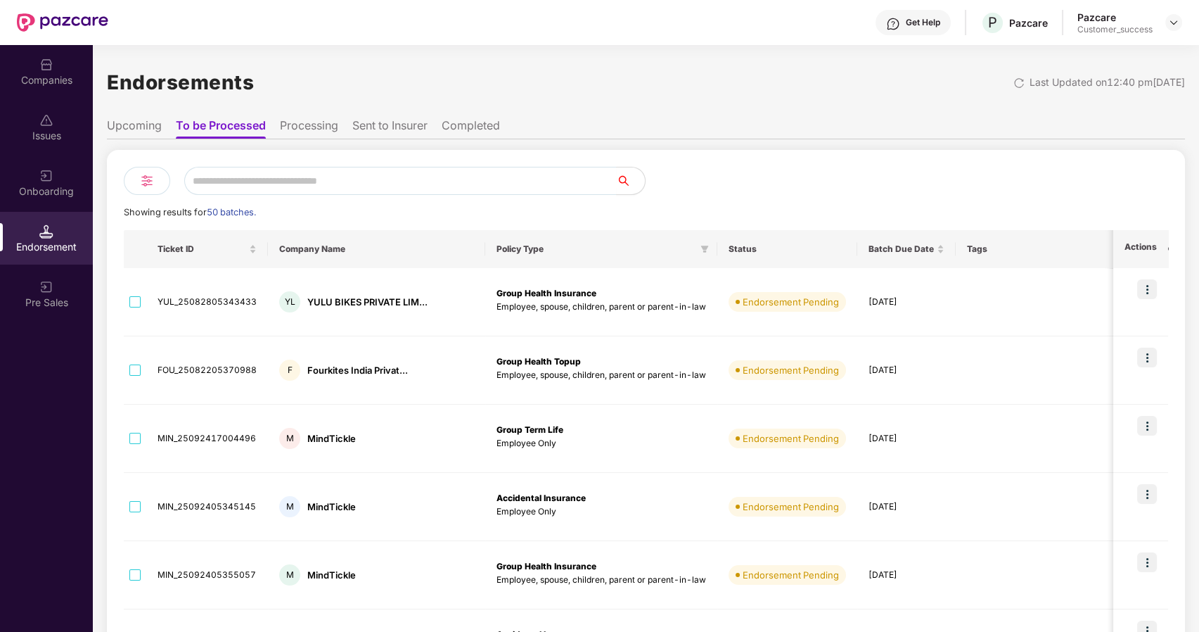
click at [61, 76] on div "Companies" at bounding box center [46, 80] width 93 height 14
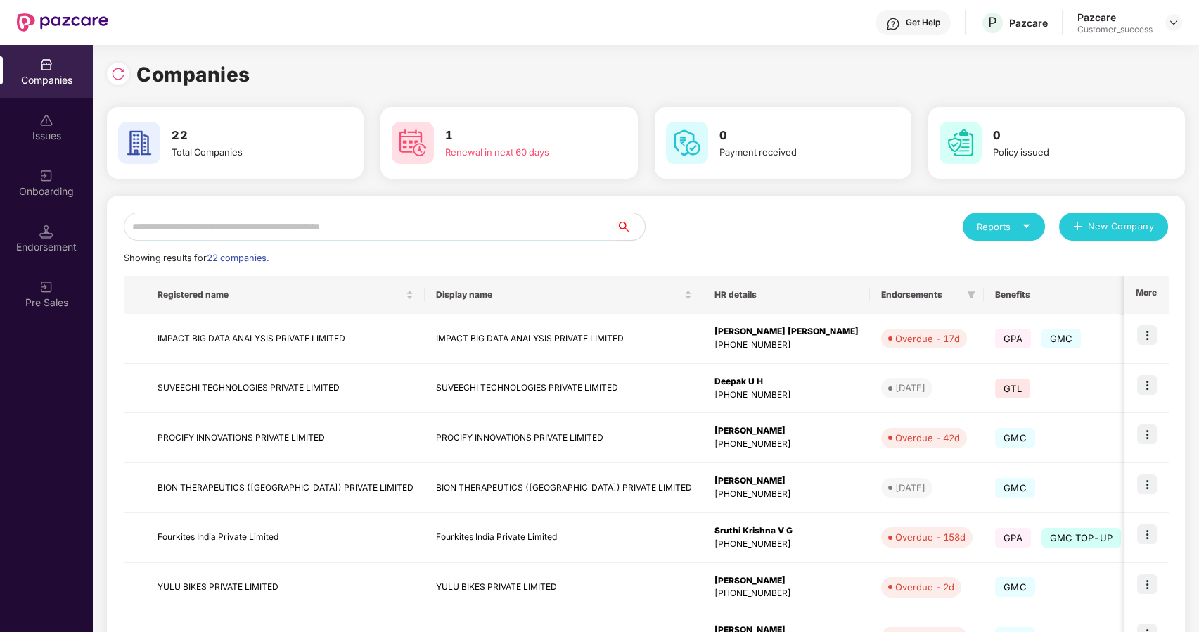
click at [231, 234] on input "text" at bounding box center [370, 226] width 493 height 28
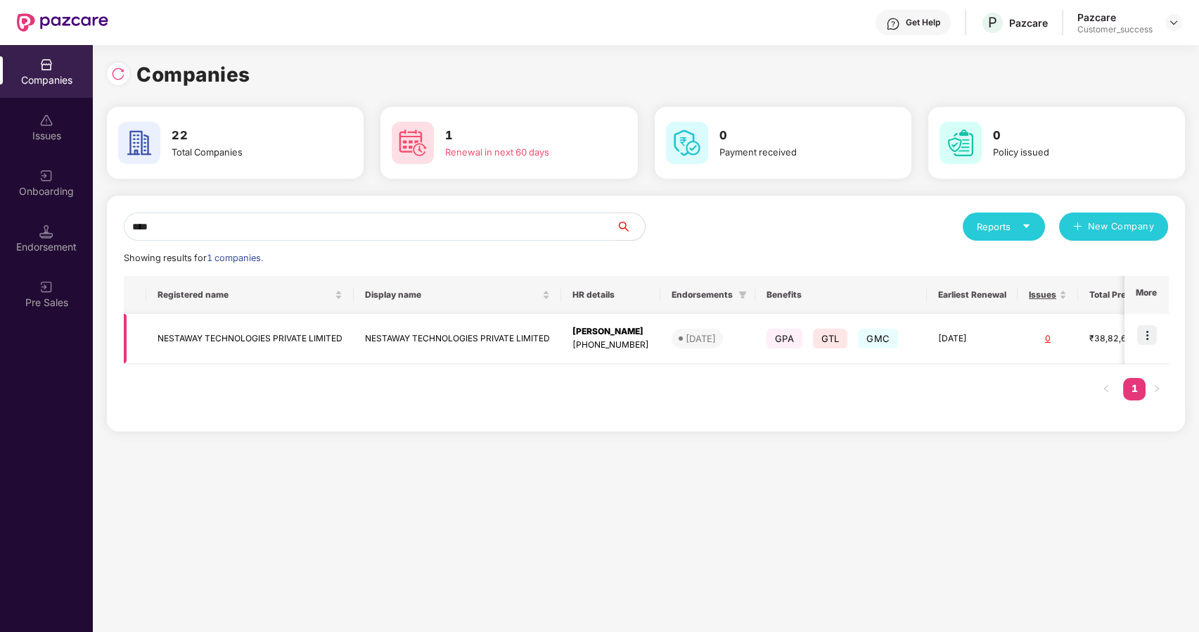
type input "****"
click at [1147, 331] on img at bounding box center [1148, 335] width 20 height 20
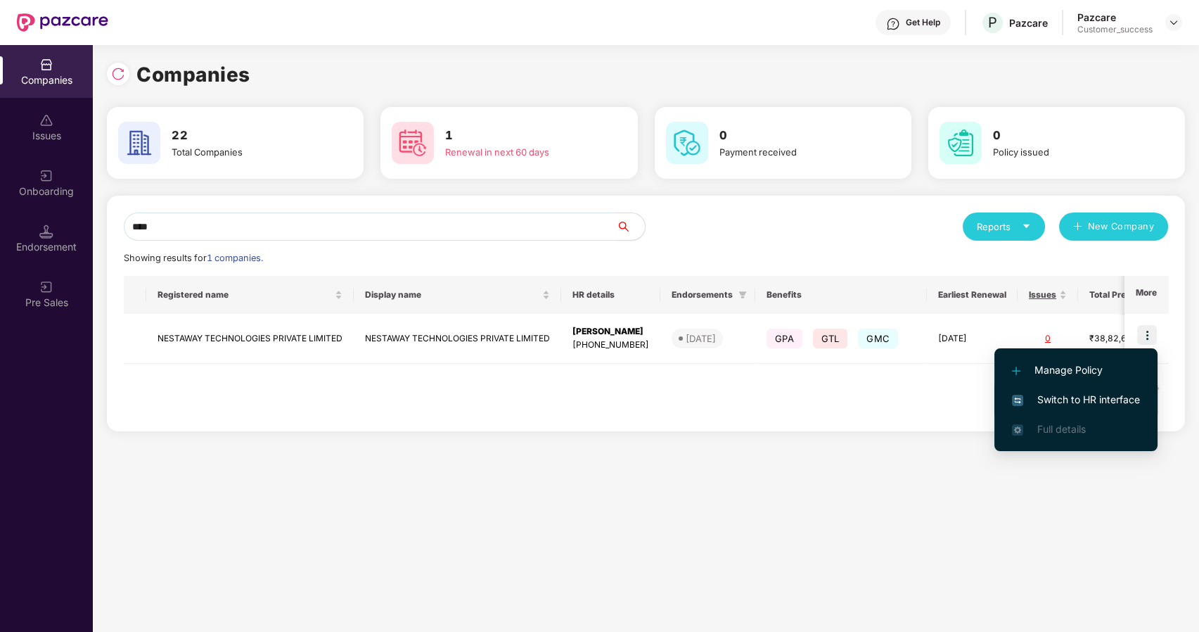
click at [1116, 400] on span "Switch to HR interface" at bounding box center [1076, 399] width 128 height 15
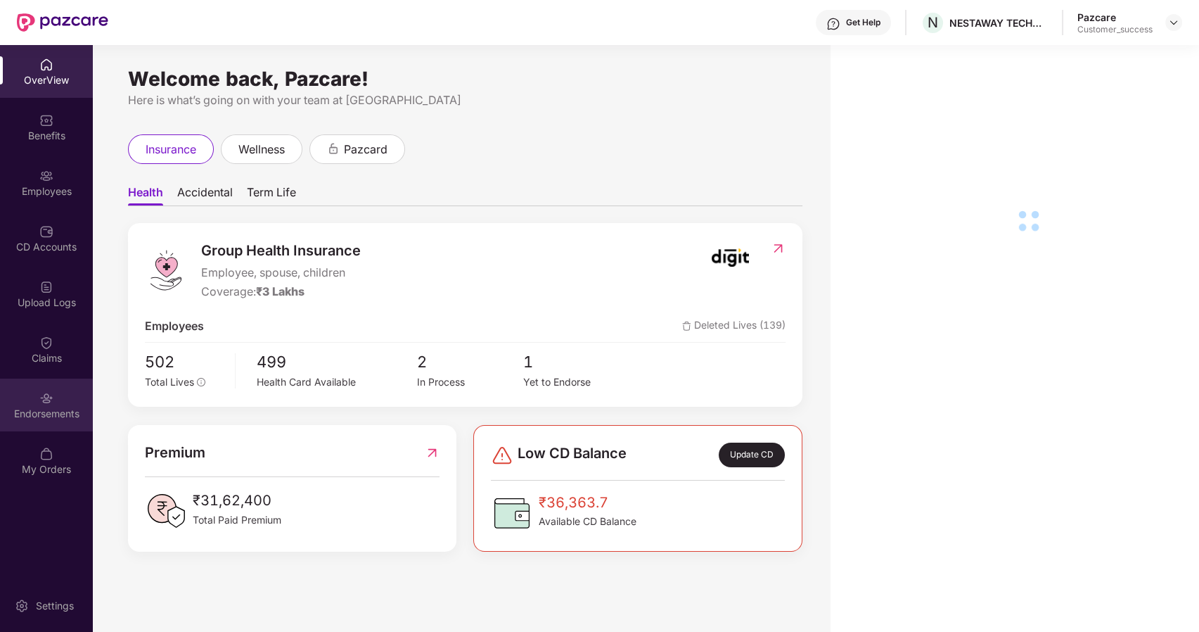
click at [44, 395] on img at bounding box center [46, 398] width 14 height 14
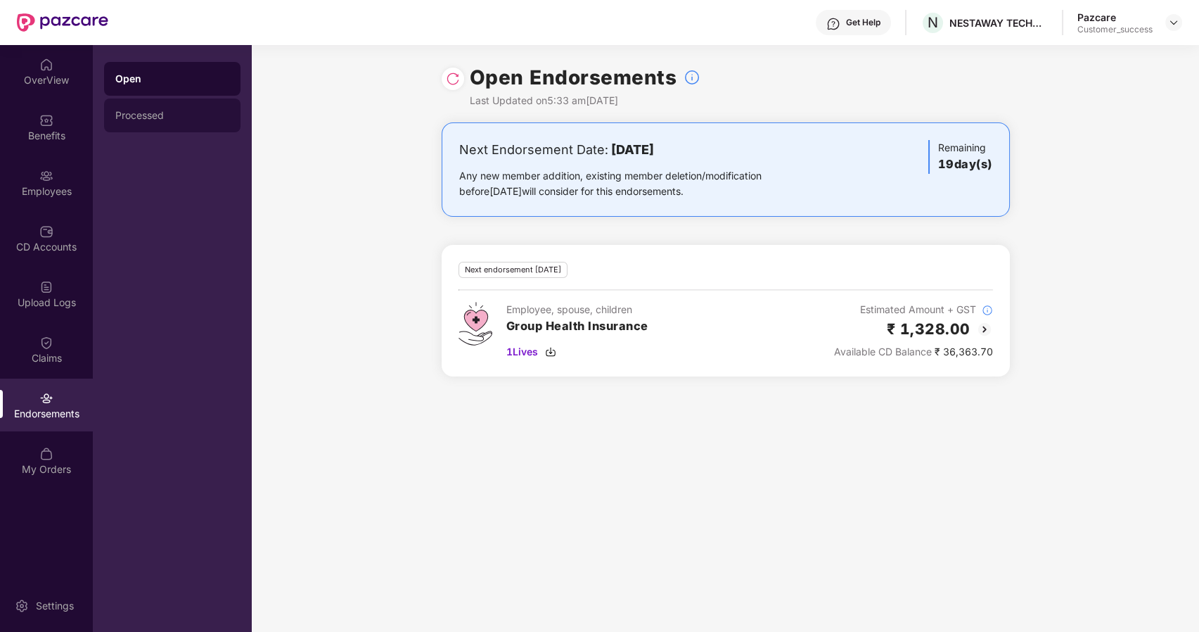
click at [164, 113] on div "Processed" at bounding box center [172, 115] width 114 height 11
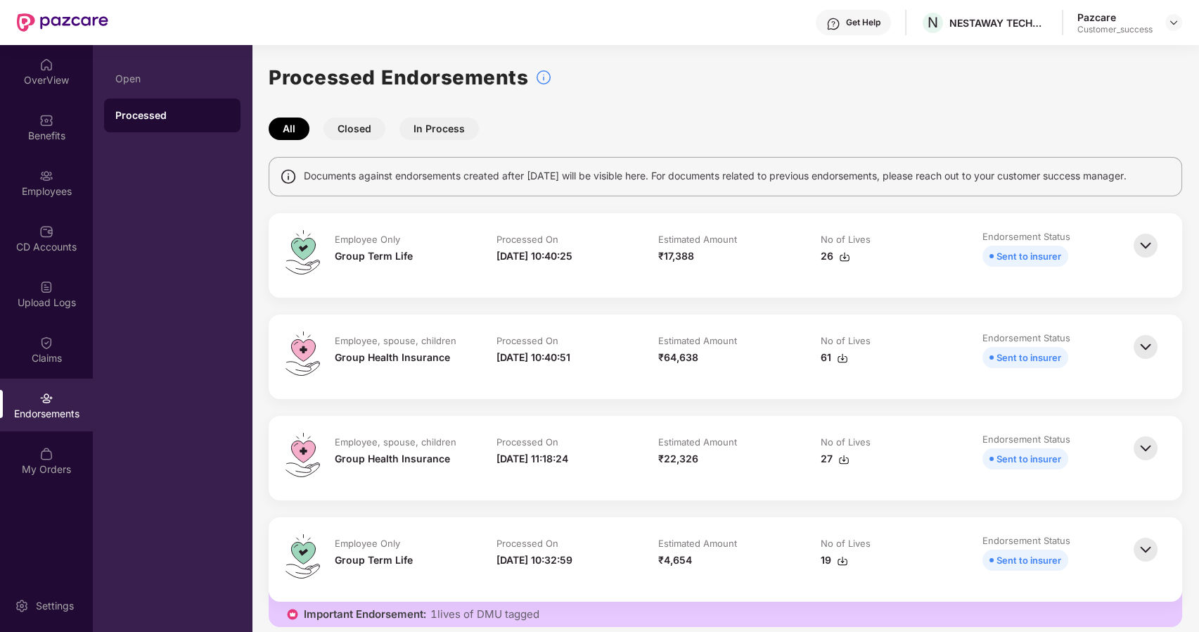
click at [348, 129] on button "Closed" at bounding box center [355, 128] width 62 height 23
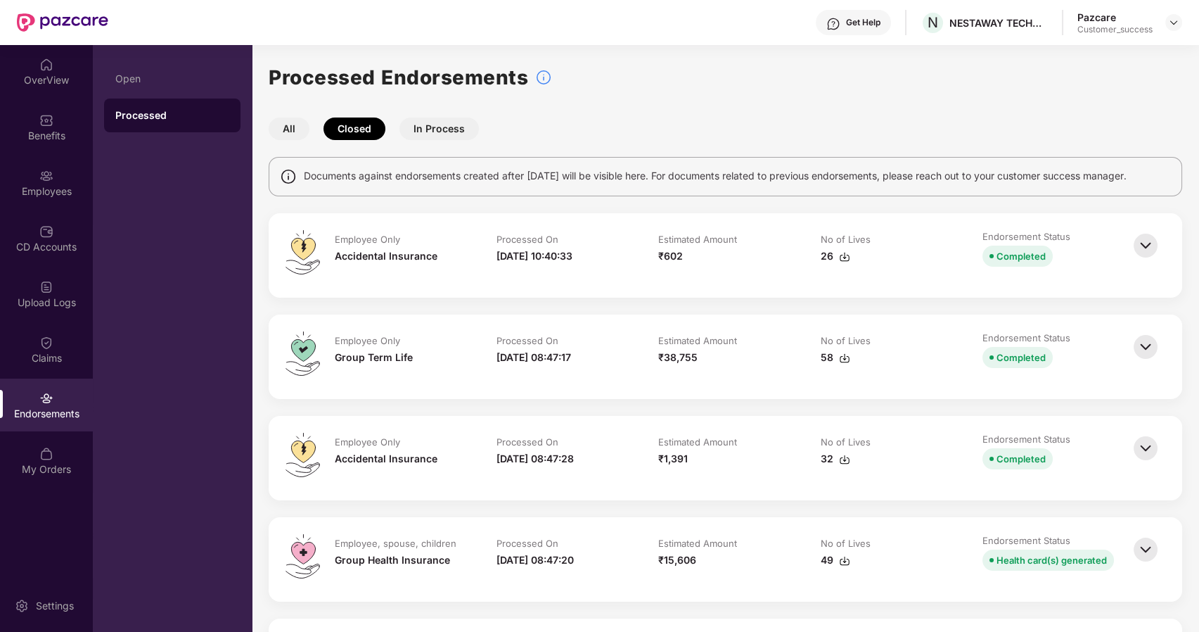
click at [1144, 239] on img at bounding box center [1146, 245] width 31 height 31
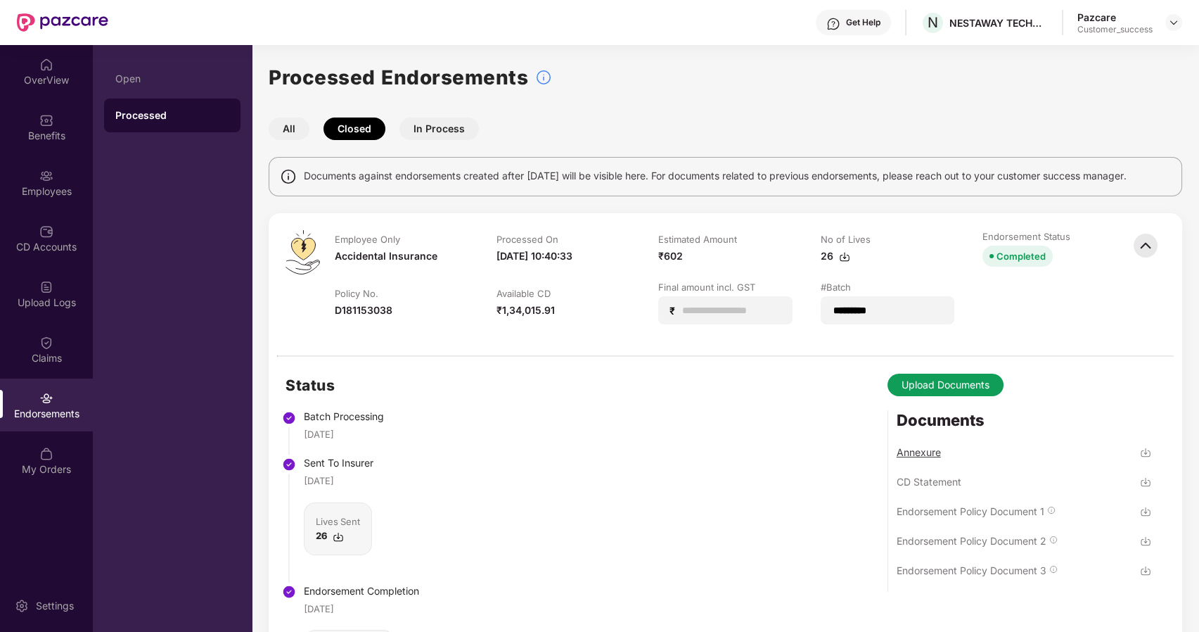
click at [917, 452] on div "Annexure" at bounding box center [919, 451] width 44 height 13
click at [934, 507] on div "Endorsement Policy Document 1" at bounding box center [971, 510] width 148 height 13
click at [962, 542] on div "Endorsement Policy Document 2" at bounding box center [972, 540] width 150 height 13
click at [950, 566] on div "Endorsement Policy Document 3" at bounding box center [972, 570] width 150 height 13
click at [1142, 241] on img at bounding box center [1146, 245] width 31 height 31
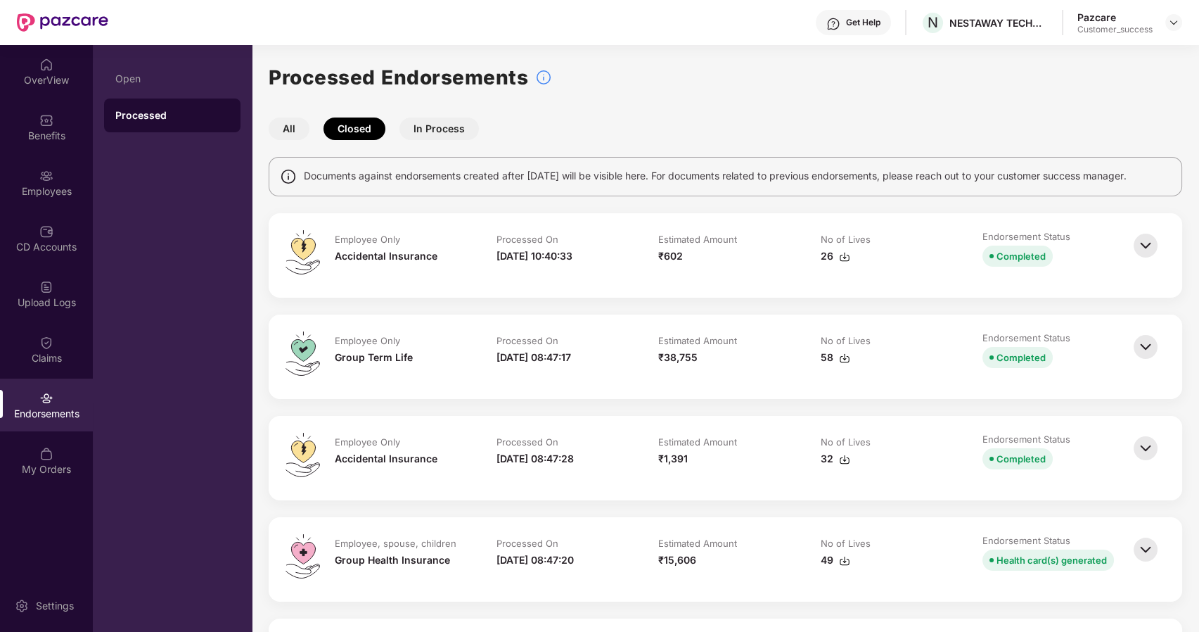
click at [1149, 345] on img at bounding box center [1146, 346] width 31 height 31
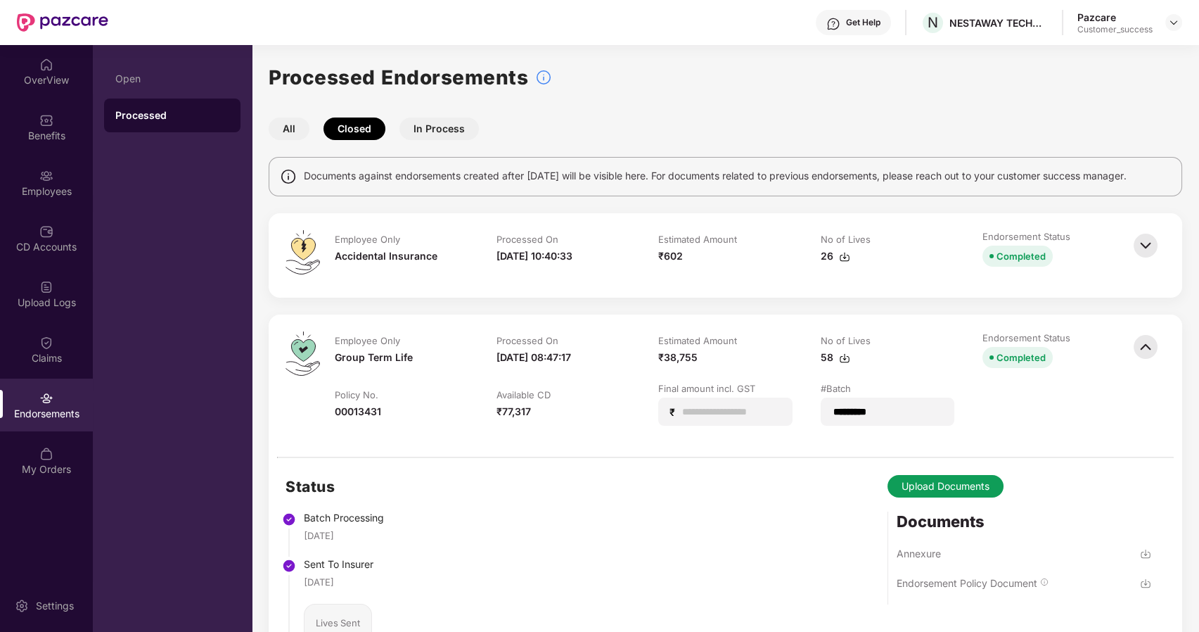
scroll to position [11, 0]
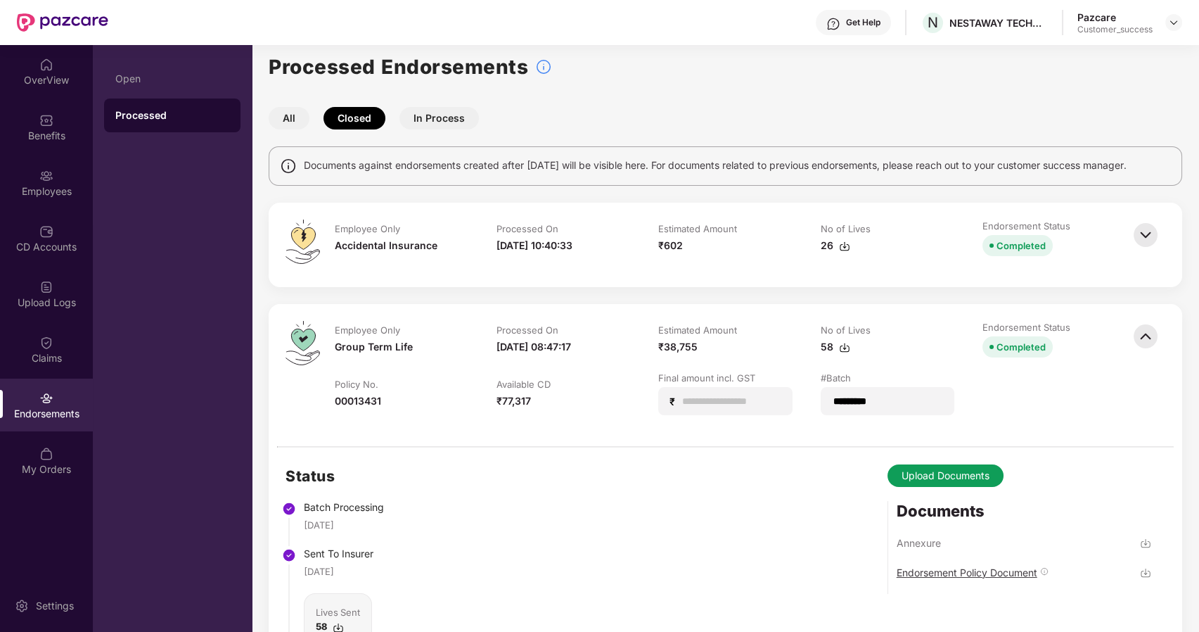
click at [993, 568] on div "Endorsement Policy Document" at bounding box center [967, 572] width 141 height 13
click at [929, 571] on div "Endorsement Policy Document" at bounding box center [967, 572] width 141 height 13
click at [1147, 335] on img at bounding box center [1146, 336] width 31 height 31
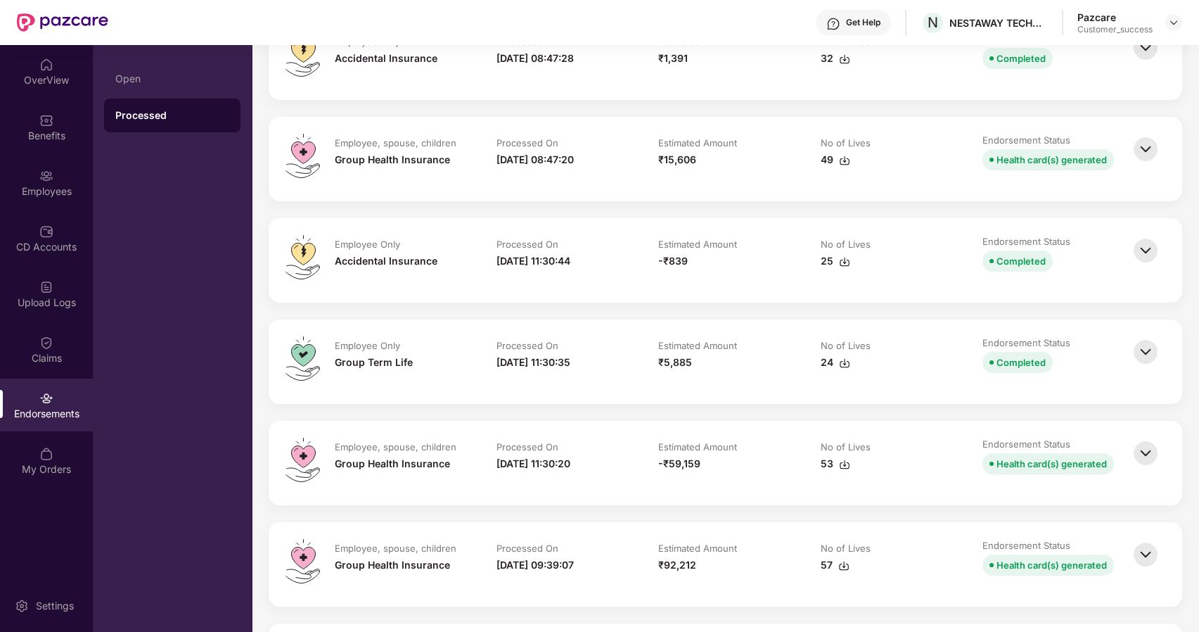
scroll to position [0, 0]
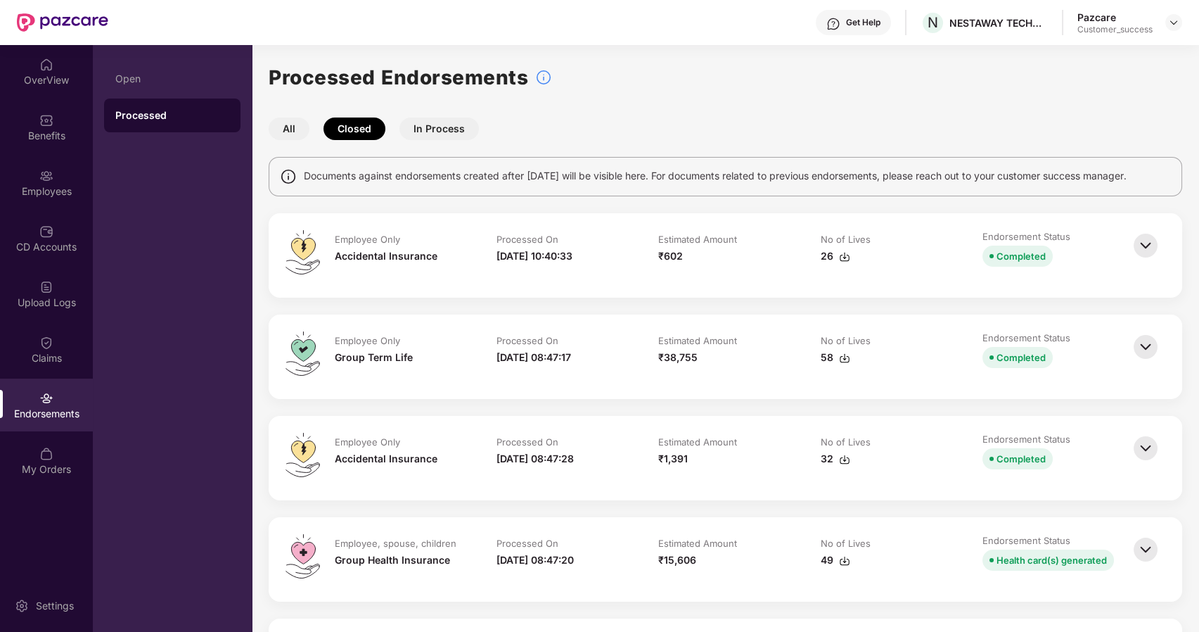
drag, startPoint x: 275, startPoint y: 113, endPoint x: 282, endPoint y: 123, distance: 12.1
click at [285, 126] on button "All" at bounding box center [289, 128] width 41 height 23
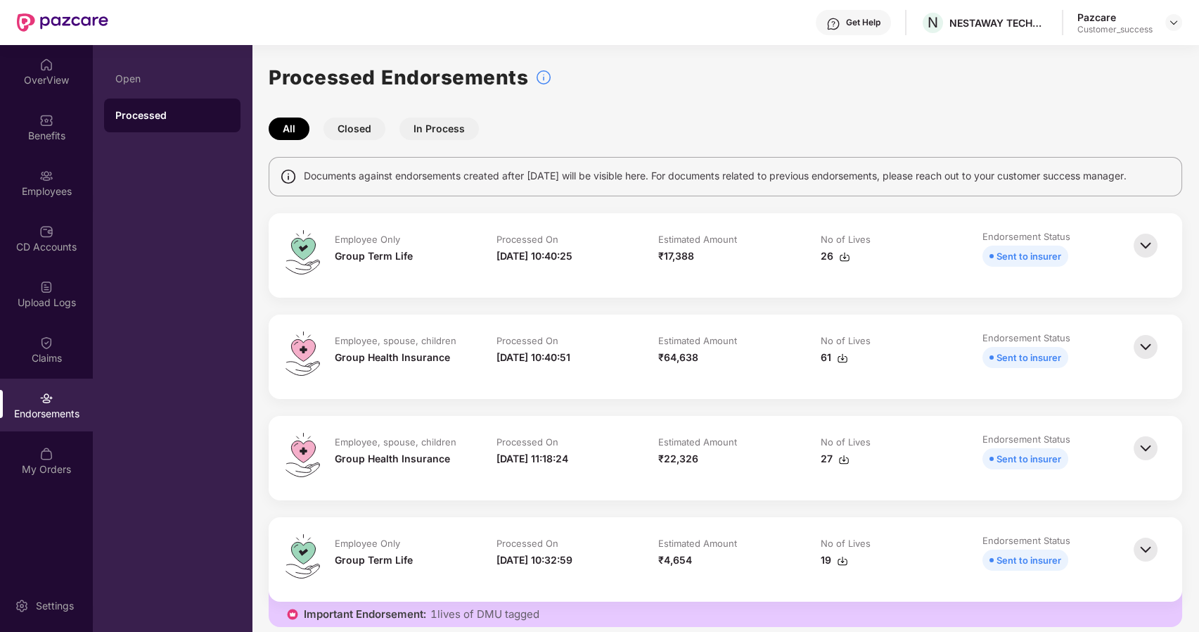
click at [1151, 344] on img at bounding box center [1146, 346] width 31 height 31
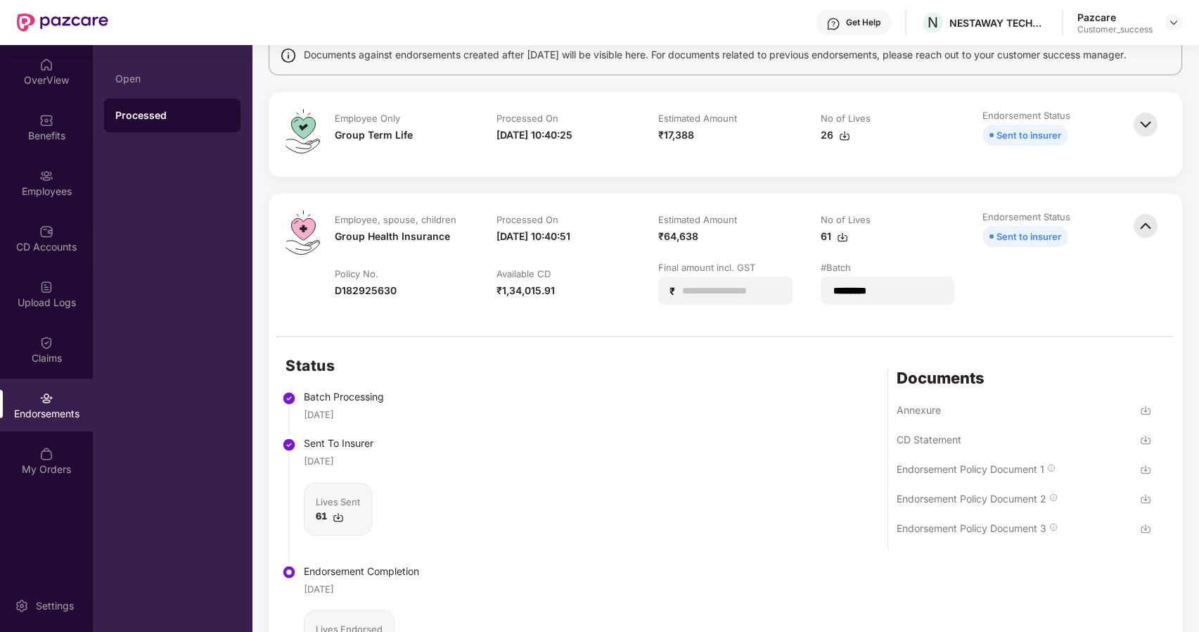
scroll to position [122, 0]
click at [947, 470] on div "Endorsement Policy Document 1" at bounding box center [971, 467] width 148 height 13
click at [1025, 495] on div "Endorsement Policy Document 2" at bounding box center [972, 497] width 150 height 13
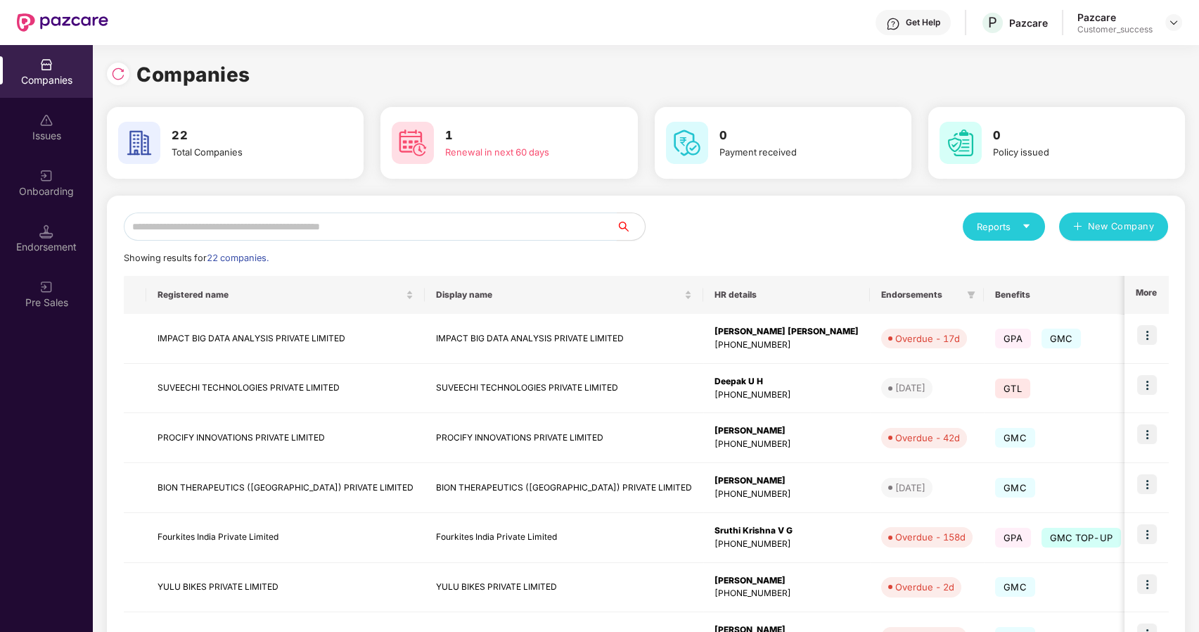
click at [488, 226] on input "text" at bounding box center [370, 226] width 493 height 28
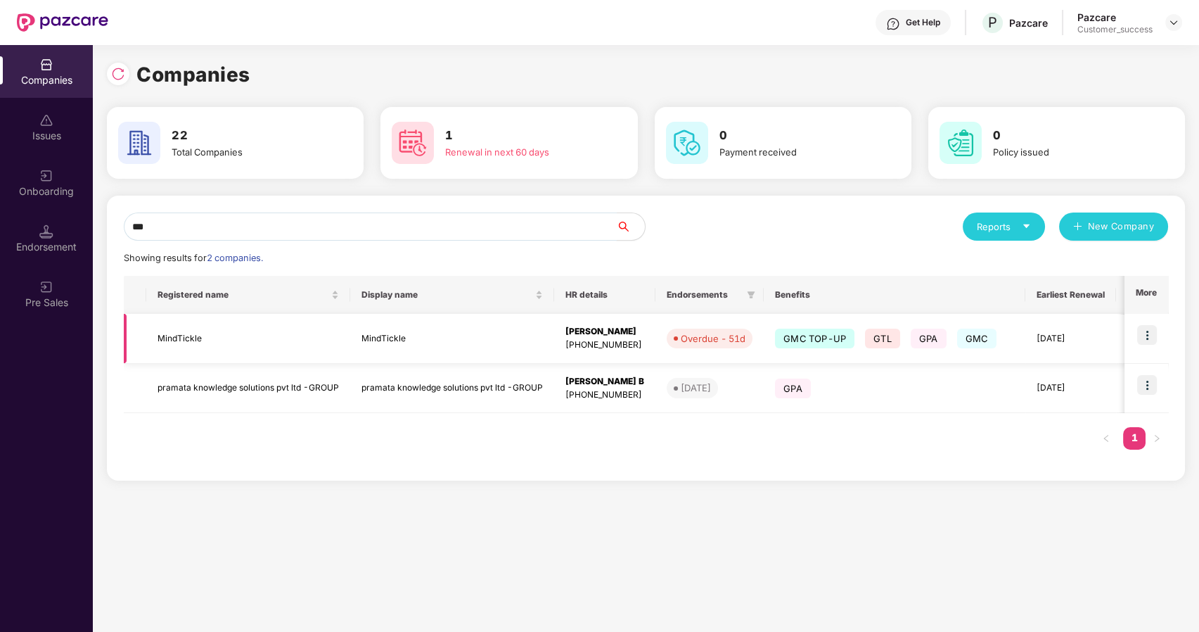
type input "***"
click at [1147, 338] on img at bounding box center [1148, 335] width 20 height 20
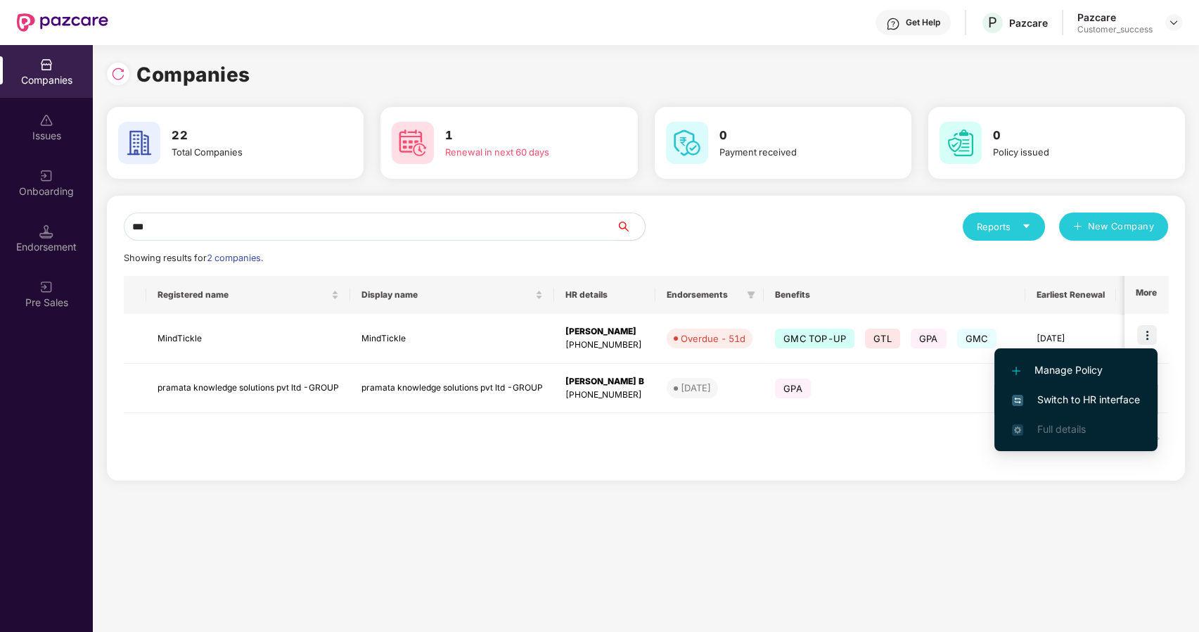
click at [1092, 392] on span "Switch to HR interface" at bounding box center [1076, 399] width 128 height 15
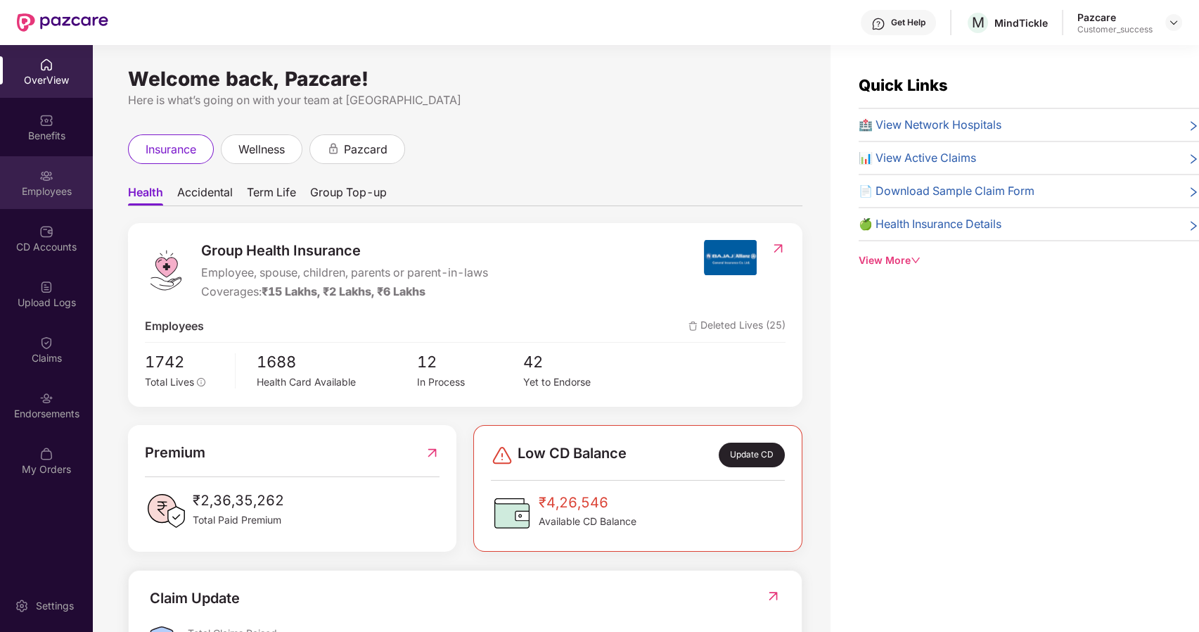
click at [43, 186] on div "Employees" at bounding box center [46, 191] width 93 height 14
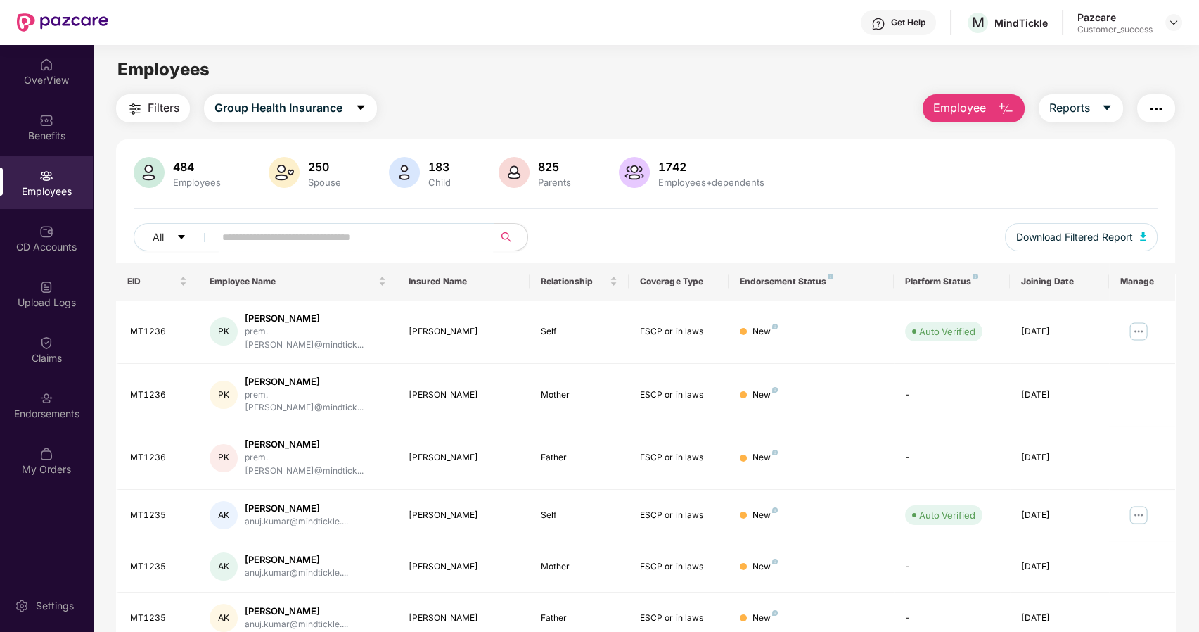
click at [303, 255] on div "All Download Filtered Report" at bounding box center [646, 242] width 1025 height 39
click at [282, 239] on input "text" at bounding box center [348, 237] width 253 height 21
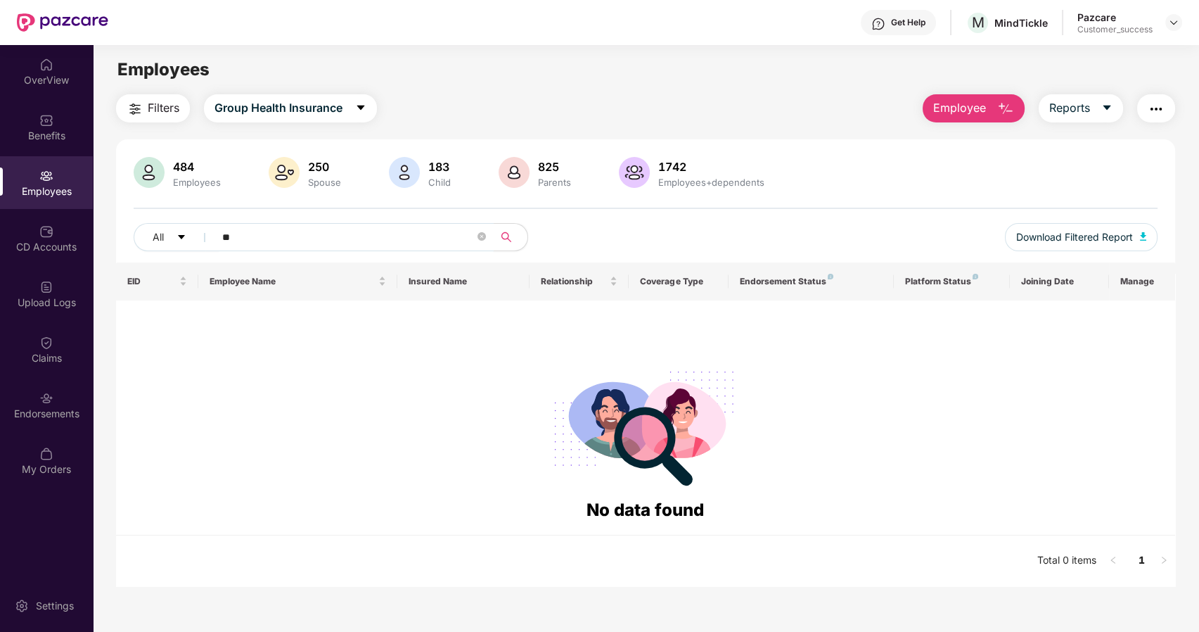
type input "*"
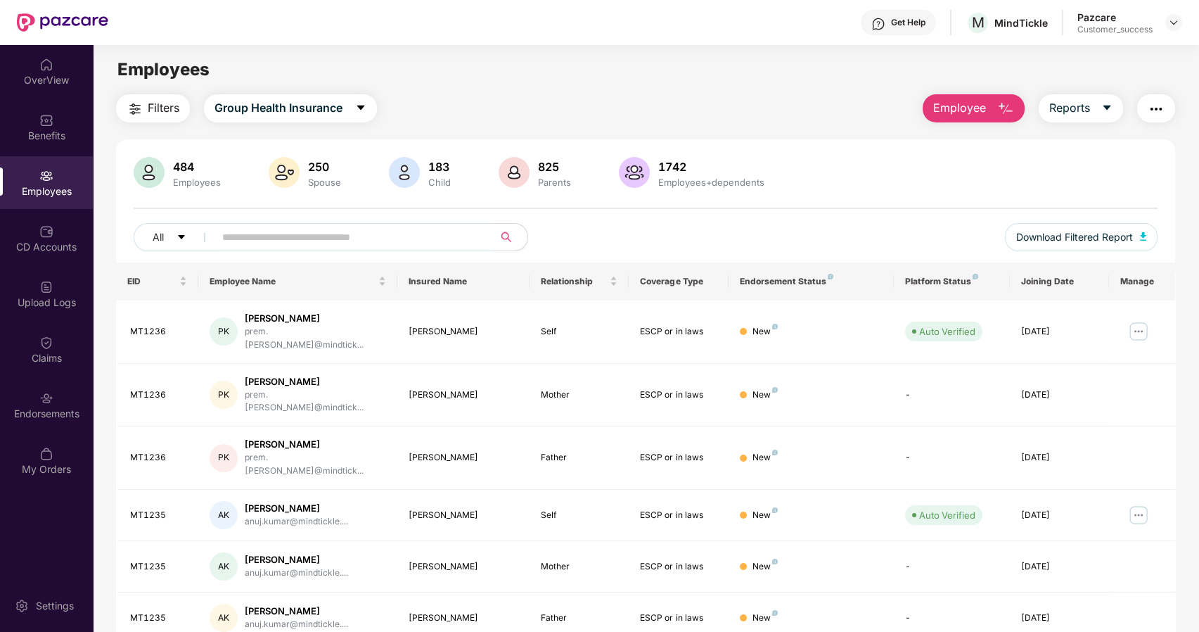
click at [243, 234] on input "text" at bounding box center [348, 237] width 253 height 21
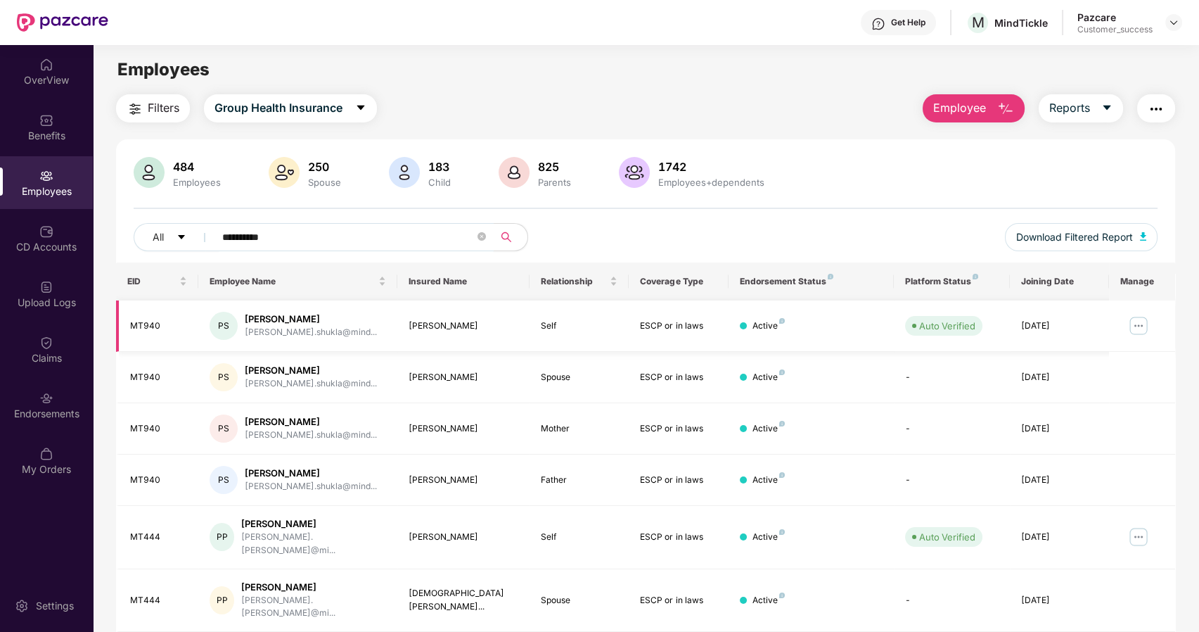
type input "**********"
click at [1134, 316] on img at bounding box center [1139, 325] width 23 height 23
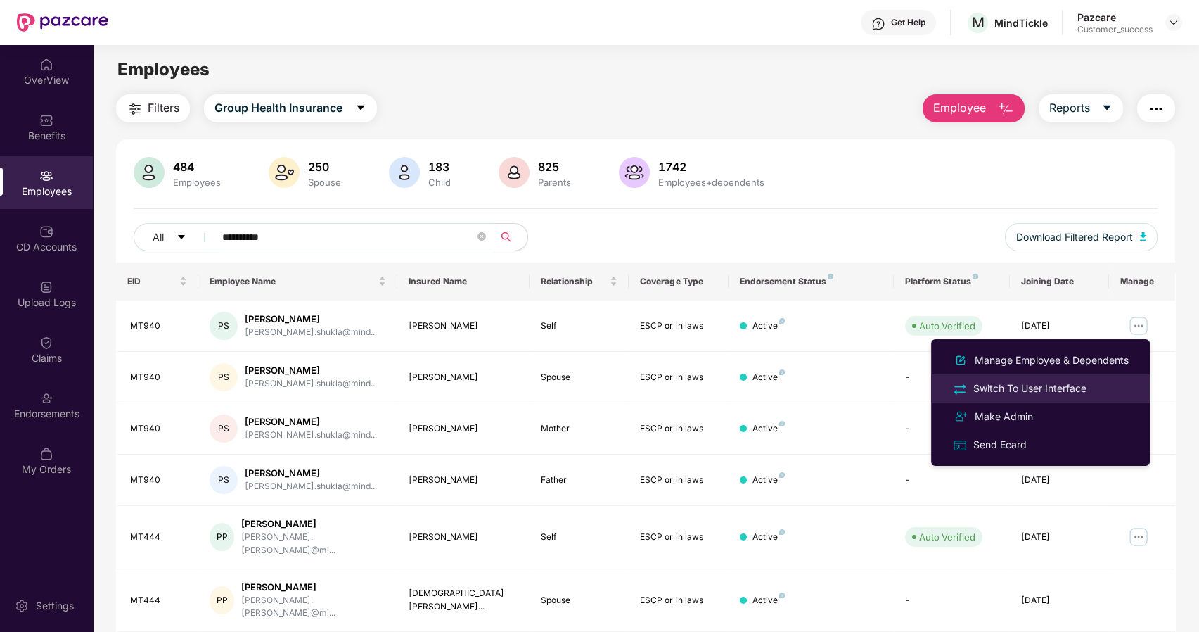
click at [1017, 386] on div "Switch To User Interface" at bounding box center [1030, 388] width 119 height 15
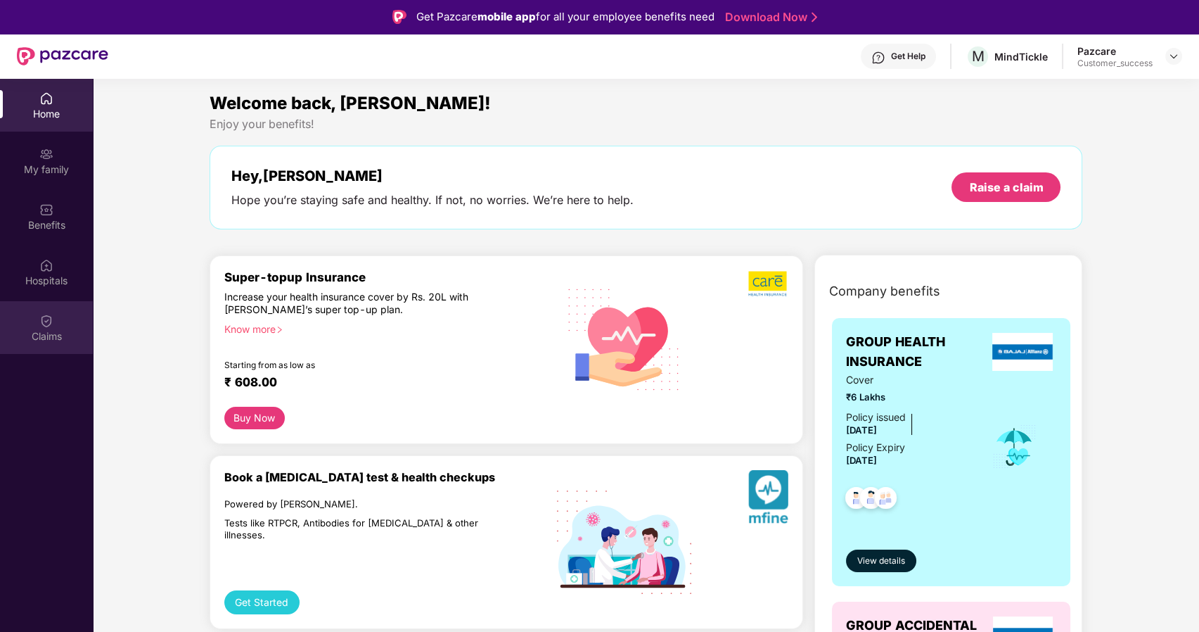
click at [40, 340] on div "Claims" at bounding box center [46, 336] width 93 height 14
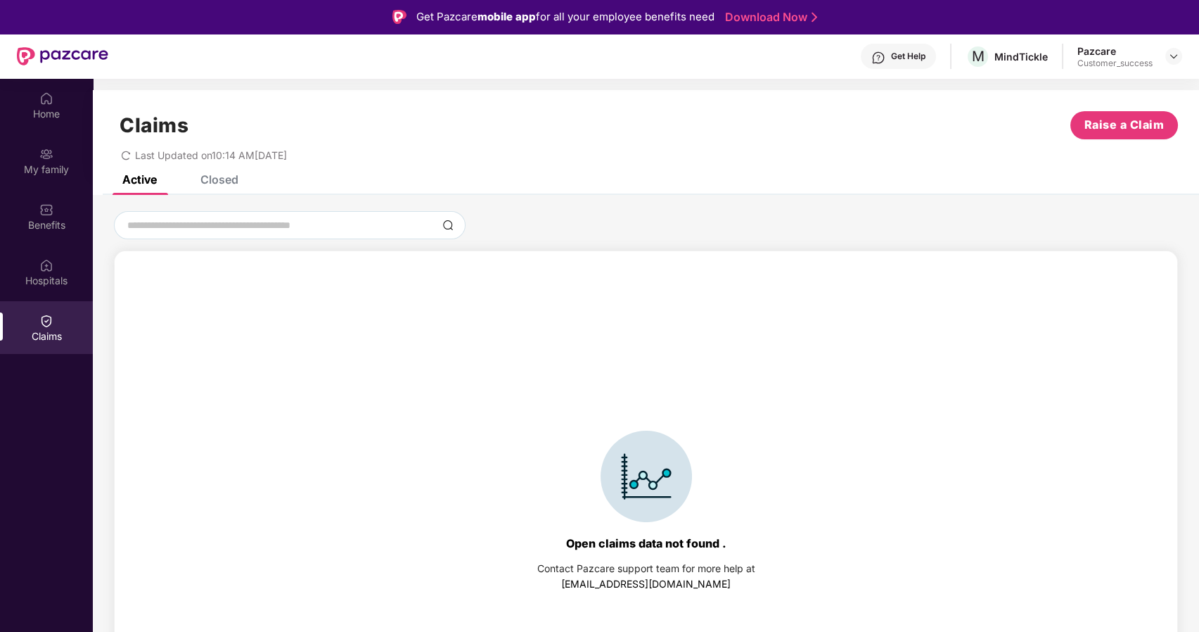
click at [205, 177] on div "Closed" at bounding box center [219, 179] width 38 height 14
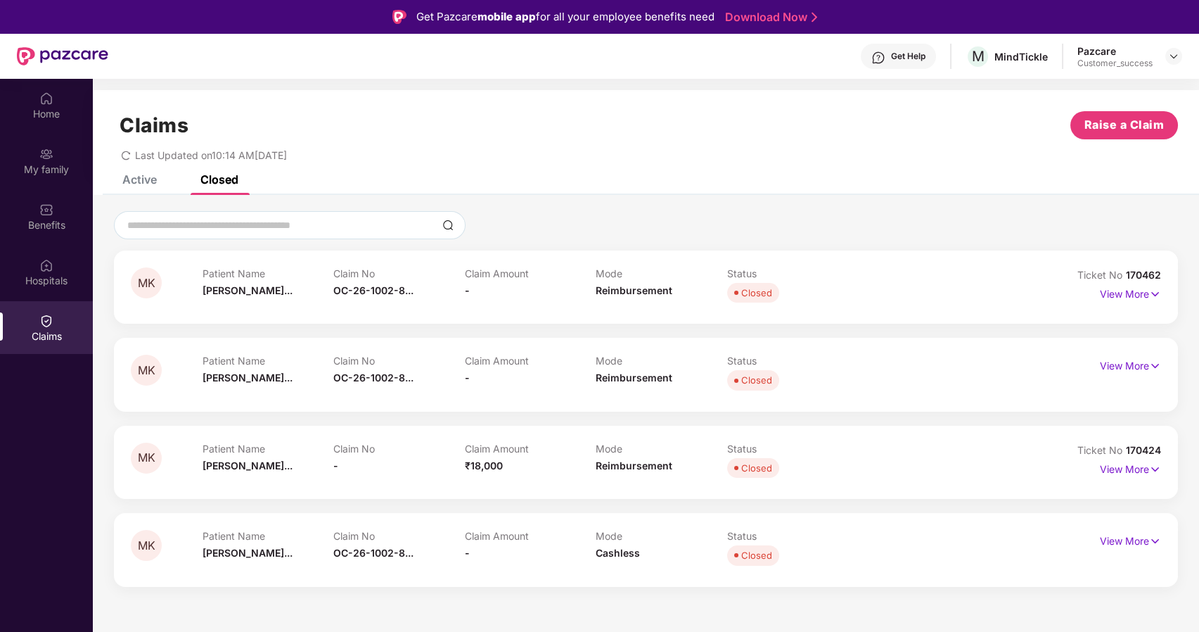
click at [1135, 277] on span "170462" at bounding box center [1143, 275] width 35 height 12
copy div "No 170462"
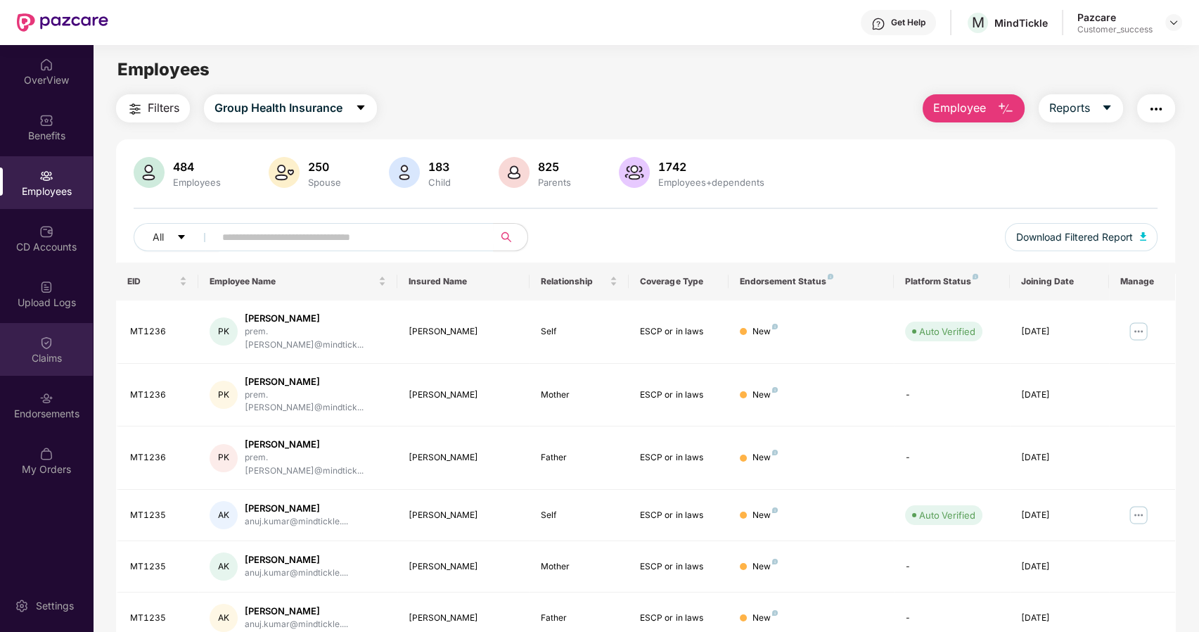
click at [53, 353] on div "Claims" at bounding box center [46, 358] width 93 height 14
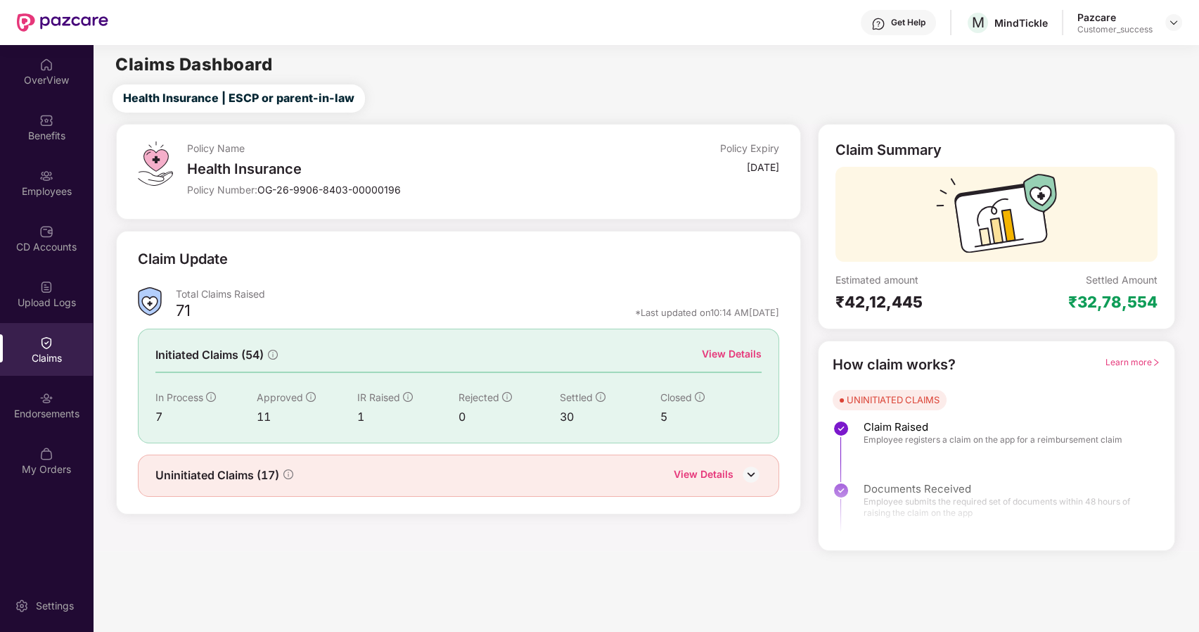
click at [728, 350] on div "View Details" at bounding box center [732, 353] width 60 height 15
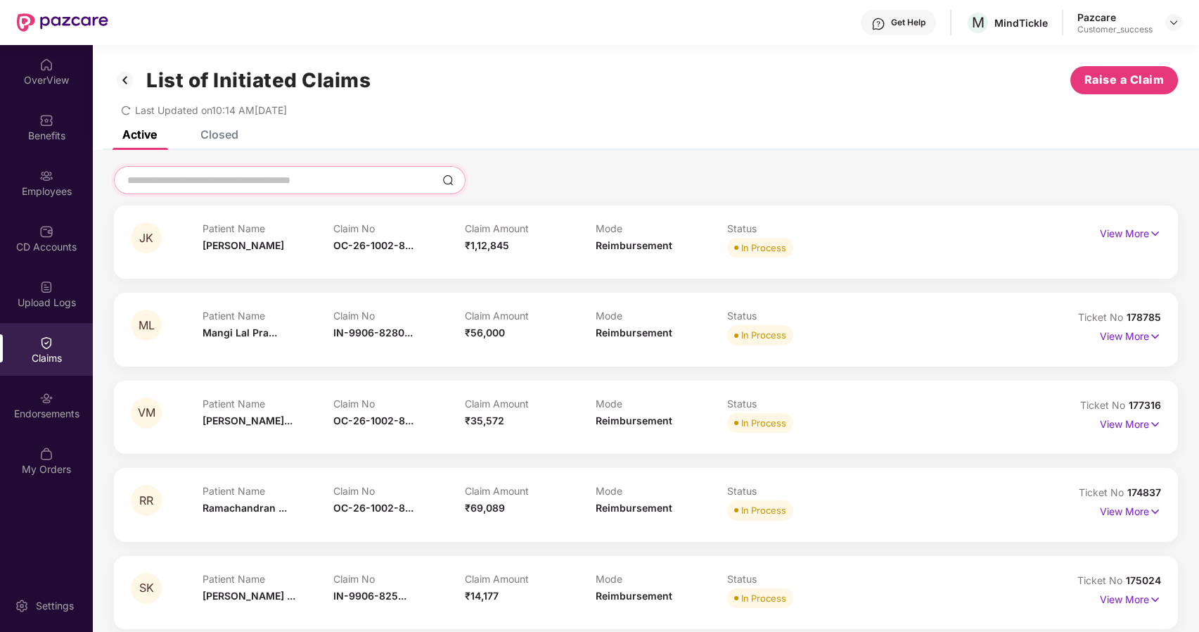
click at [231, 173] on input at bounding box center [281, 180] width 311 height 15
paste input "********"
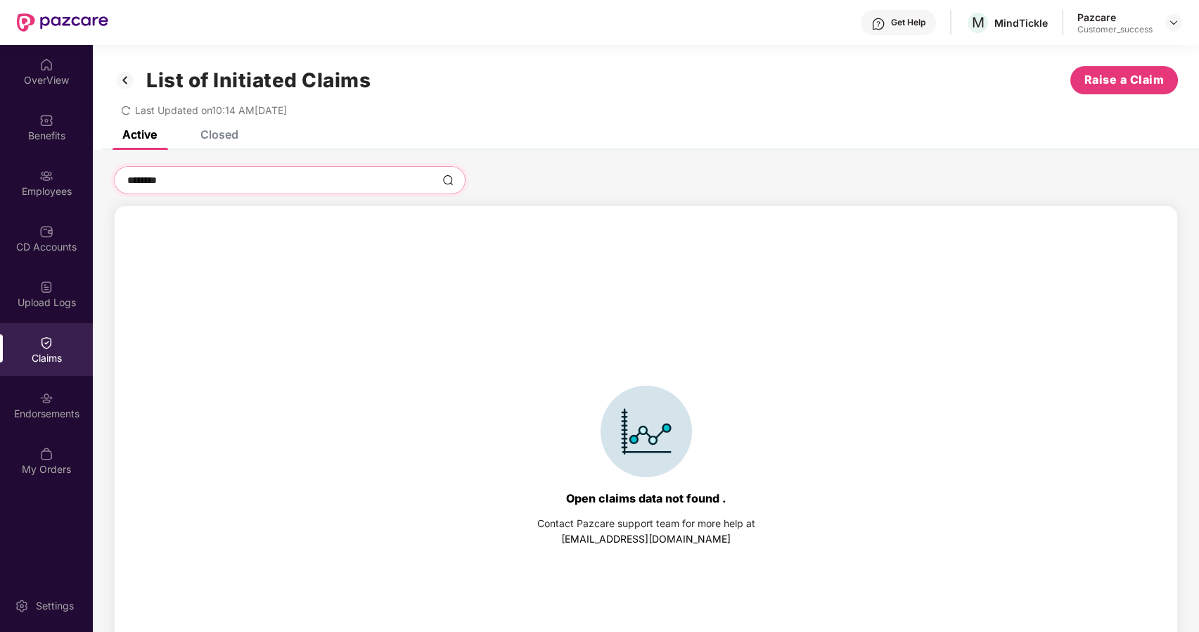
click at [141, 179] on input "********" at bounding box center [281, 180] width 311 height 15
click at [141, 179] on input "******" at bounding box center [281, 180] width 311 height 15
type input "******"
click at [205, 129] on div "Closed" at bounding box center [219, 134] width 38 height 14
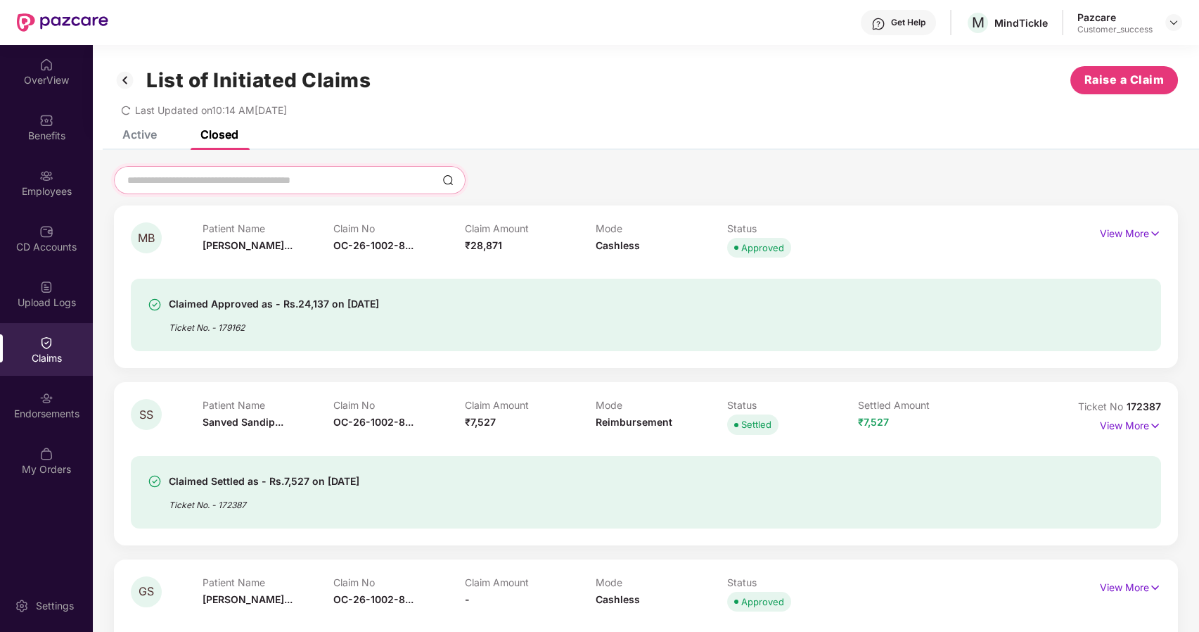
click at [179, 180] on input at bounding box center [281, 180] width 311 height 15
paste input "******"
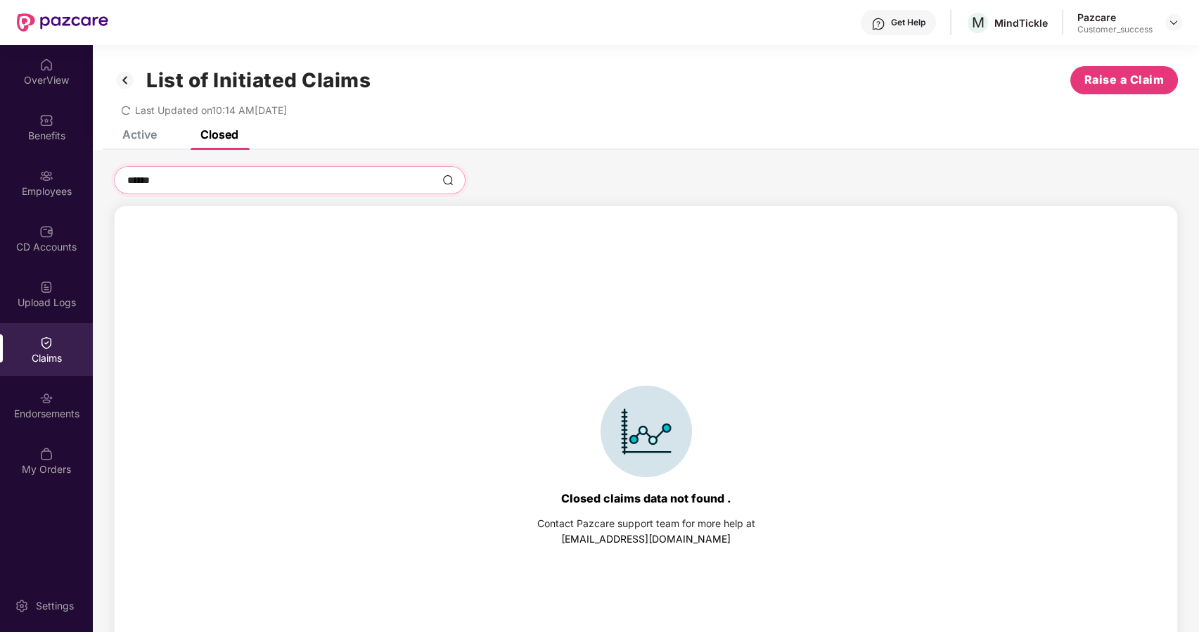
type input "******"
click at [33, 198] on div "Employees" at bounding box center [46, 182] width 93 height 53
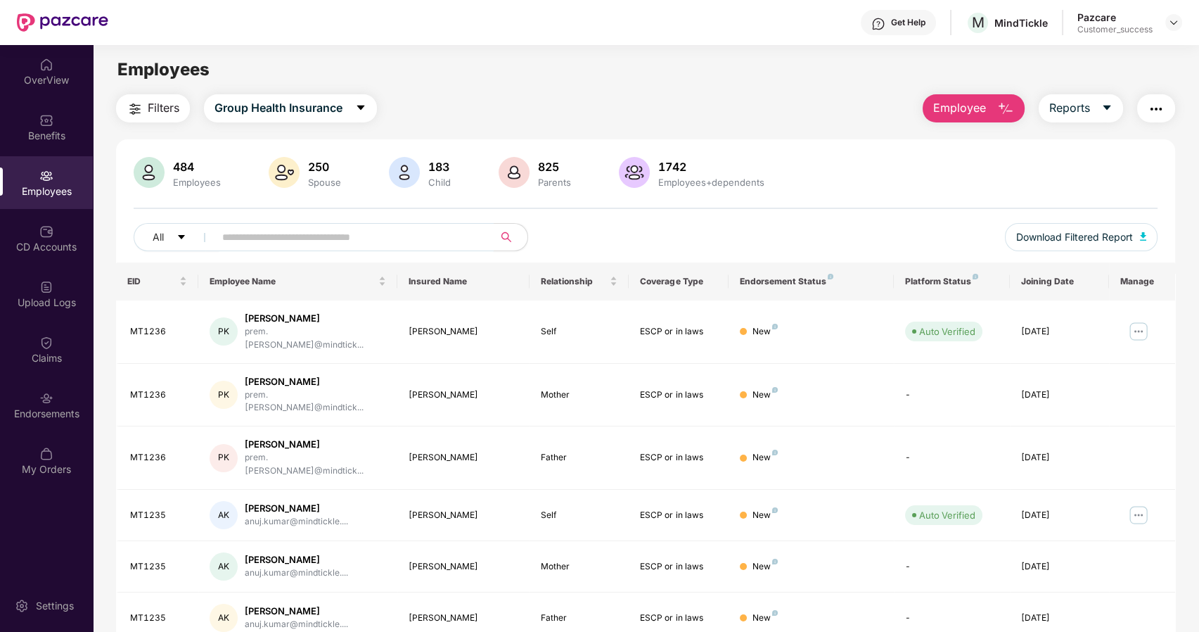
click at [268, 240] on input "text" at bounding box center [348, 237] width 253 height 21
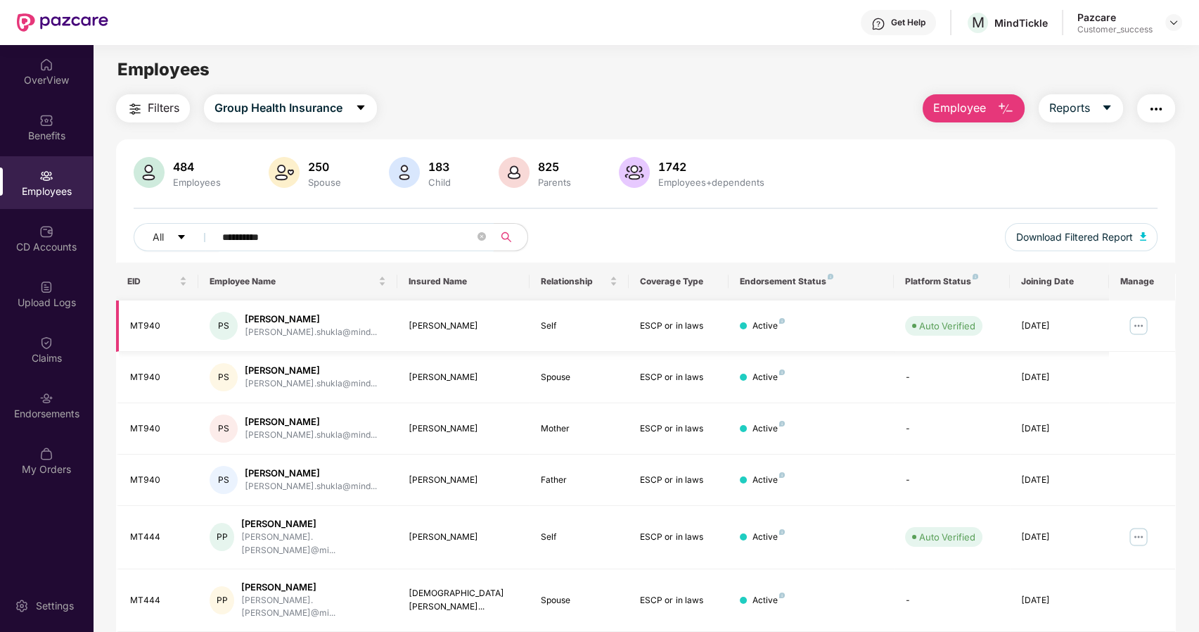
type input "**********"
click at [1137, 324] on img at bounding box center [1139, 325] width 23 height 23
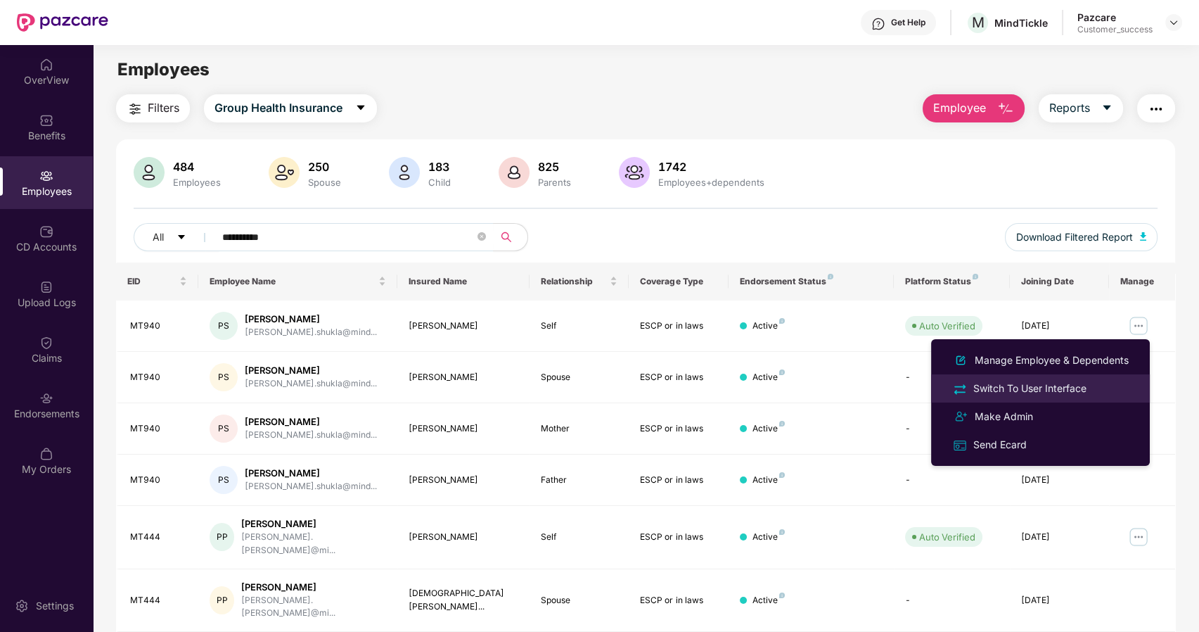
click at [1030, 382] on div "Switch To User Interface" at bounding box center [1030, 388] width 119 height 15
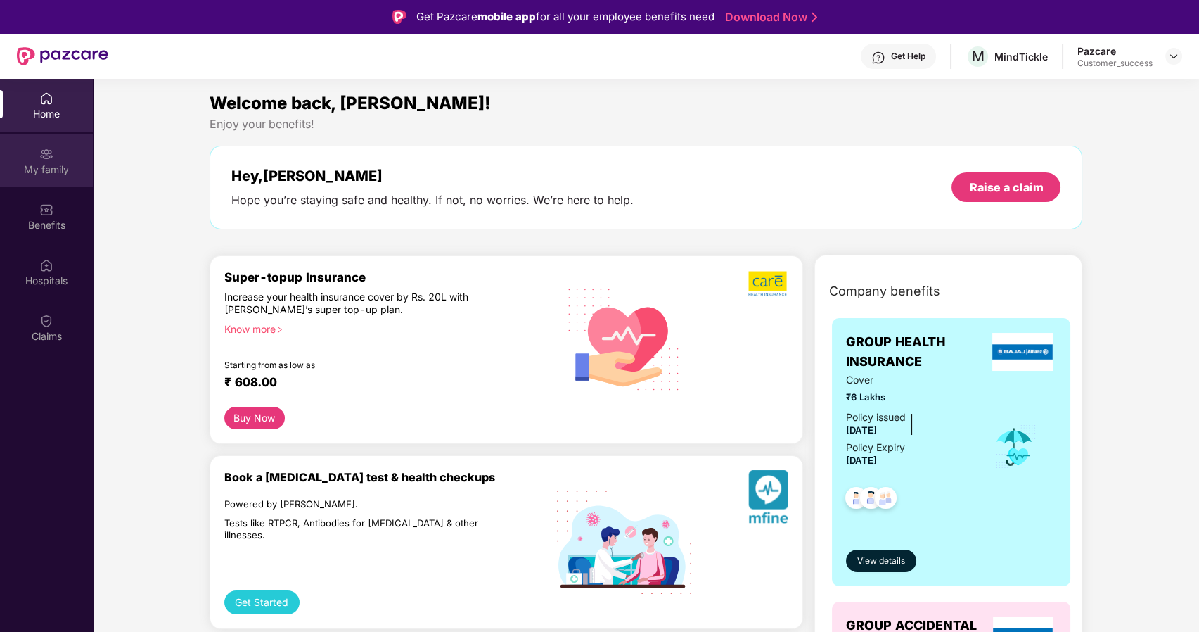
click at [64, 172] on div "My family" at bounding box center [46, 170] width 93 height 14
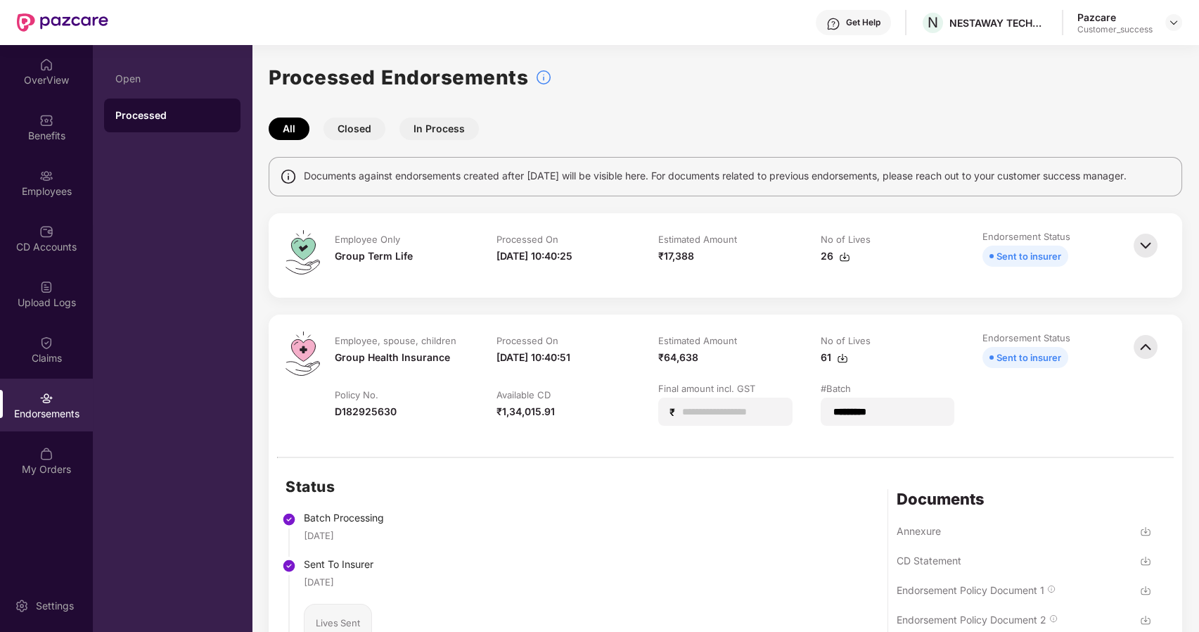
scroll to position [122, 0]
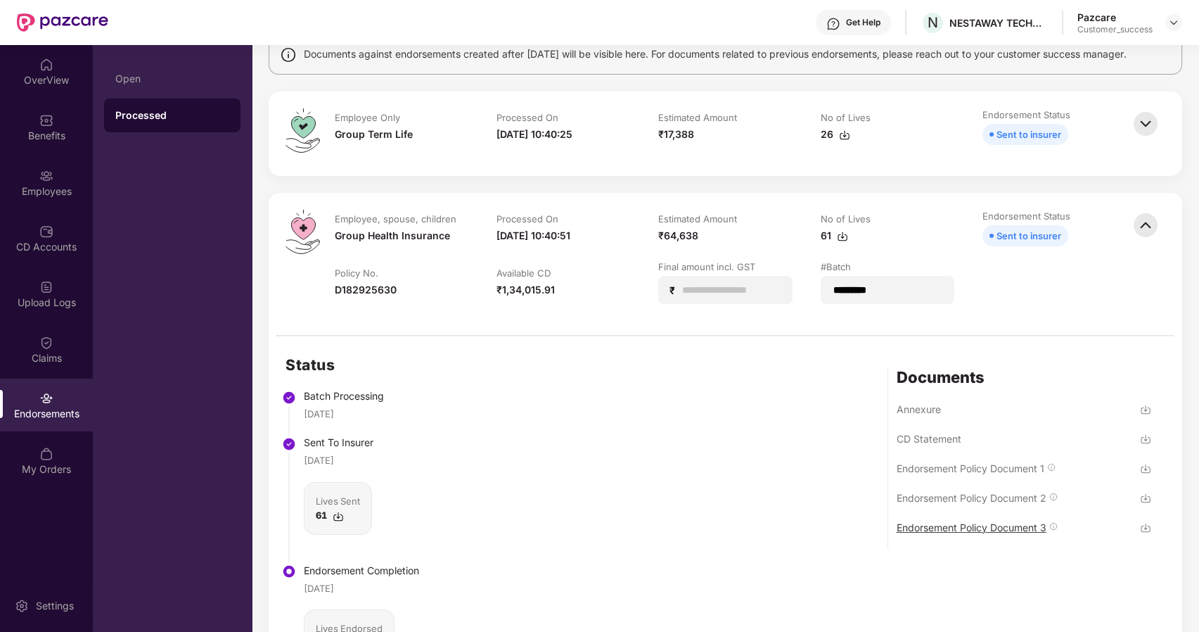
click at [940, 521] on div "Endorsement Policy Document 3" at bounding box center [972, 527] width 150 height 13
click at [1142, 225] on img at bounding box center [1146, 225] width 31 height 31
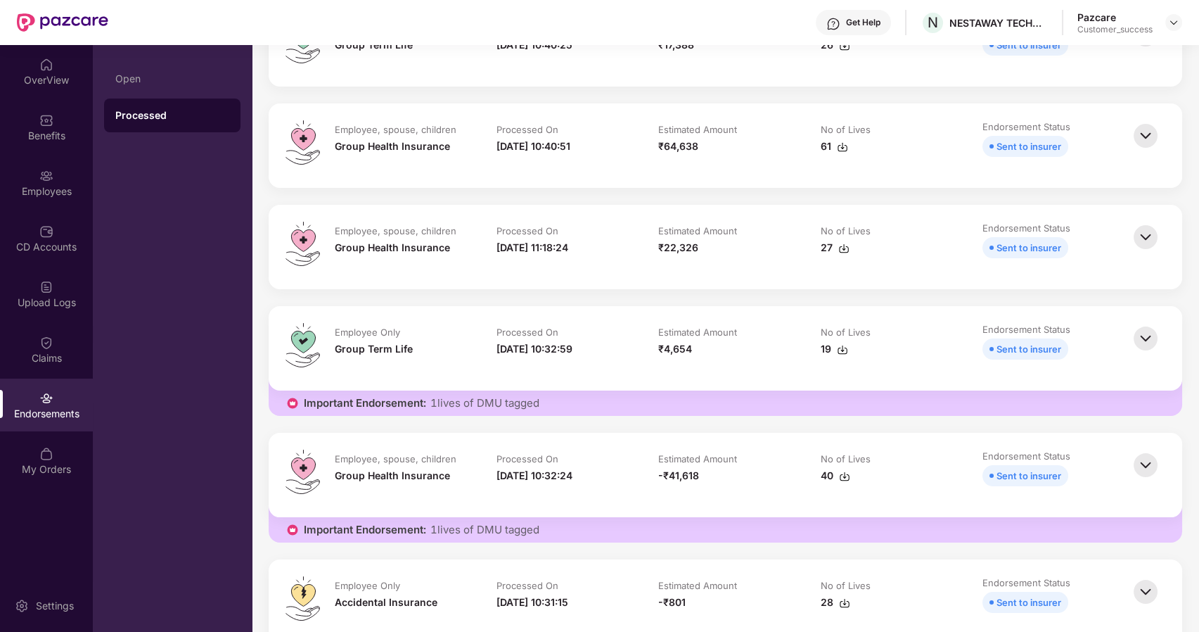
scroll to position [0, 0]
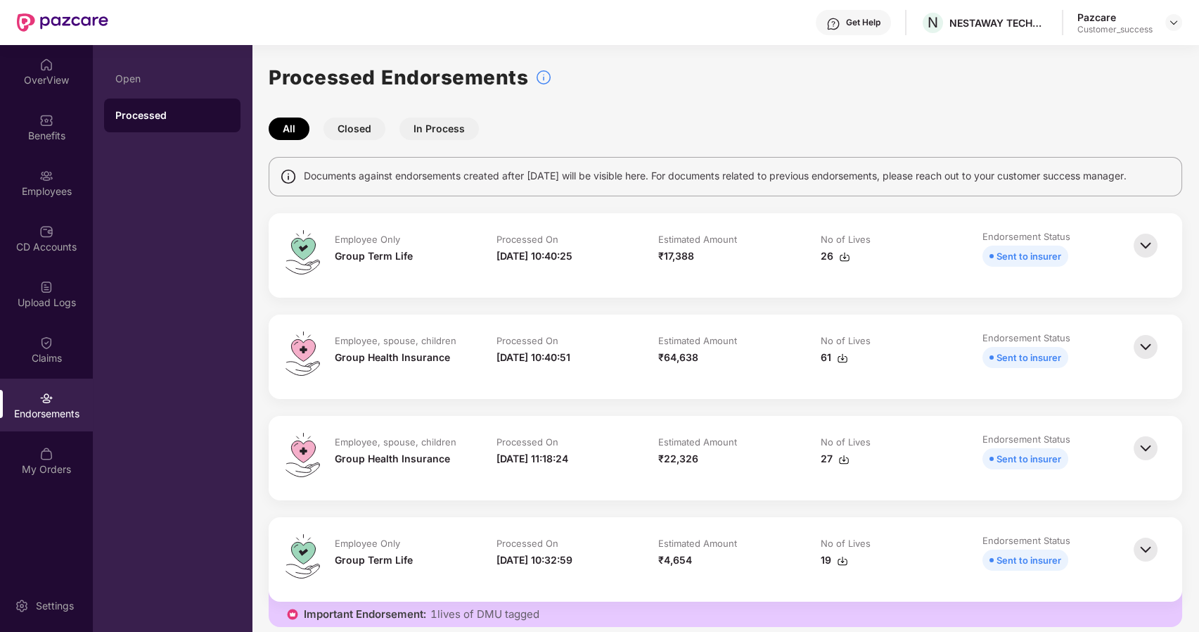
click at [1145, 245] on img at bounding box center [1146, 245] width 31 height 31
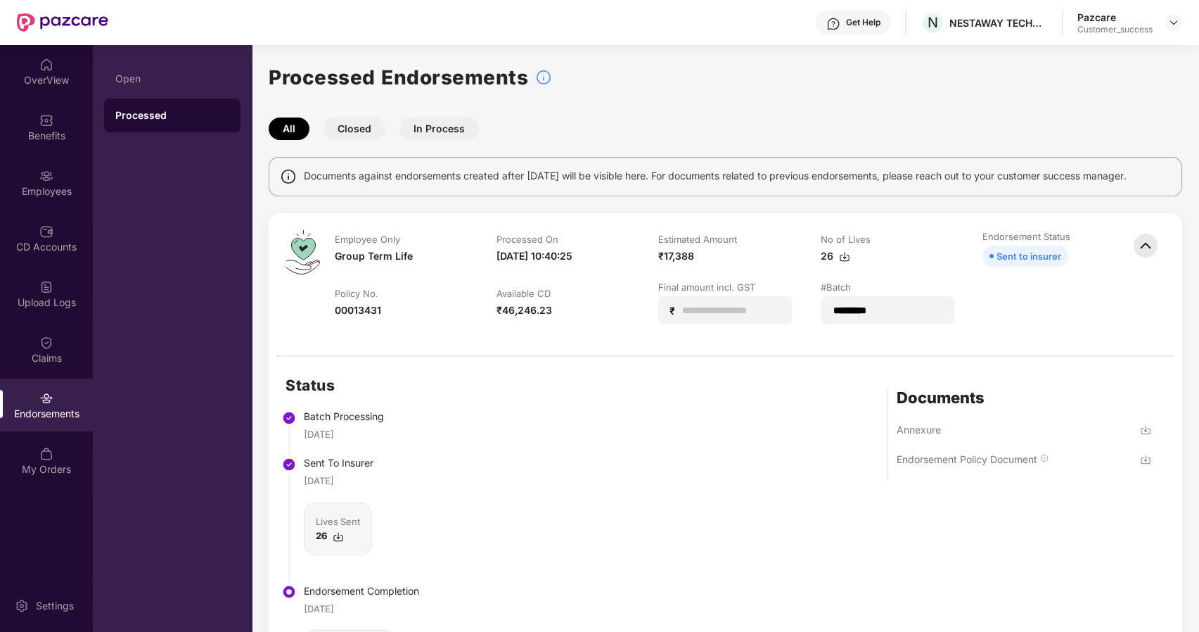
click at [982, 458] on div "Endorsement Policy Document" at bounding box center [967, 458] width 141 height 13
